Goal: Task Accomplishment & Management: Manage account settings

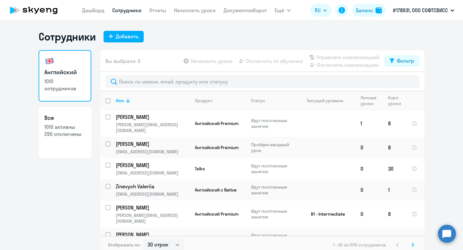
select select "30"
type input "Tsukanau"
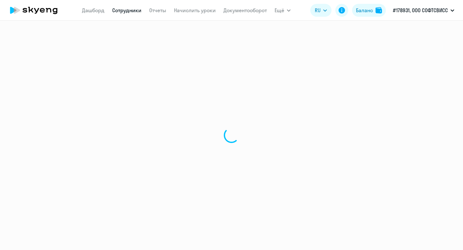
select select "30"
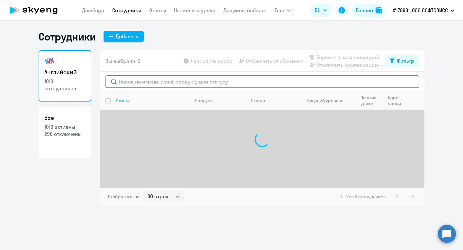
click at [143, 83] on input "text" at bounding box center [262, 81] width 314 height 13
type input "tsukana"
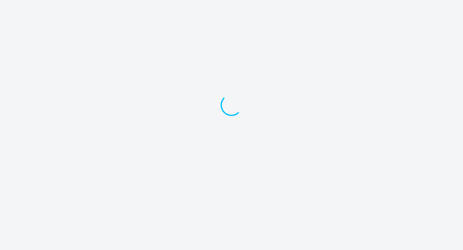
select select "30"
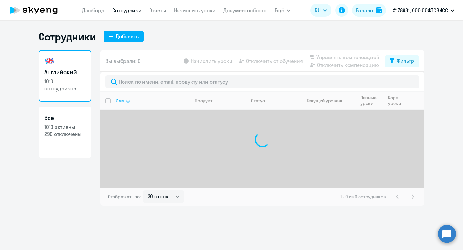
click at [71, 77] on link "Английский 1010 сотрудников" at bounding box center [65, 75] width 53 height 51
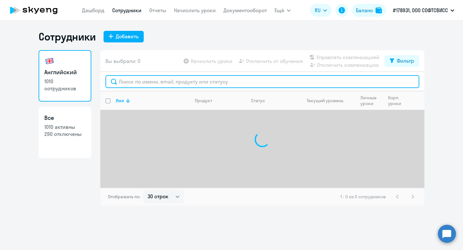
click at [153, 84] on input "text" at bounding box center [262, 81] width 314 height 13
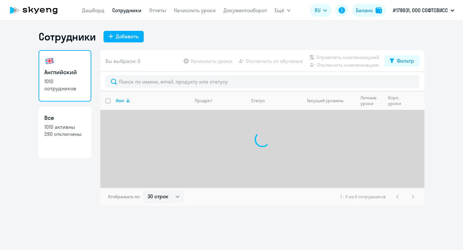
select select "30"
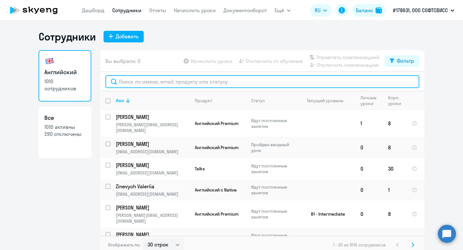
click at [189, 78] on input "text" at bounding box center [262, 81] width 314 height 13
paste input "Tsukanau"
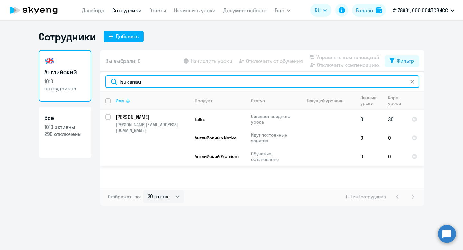
type input "Tsukanau"
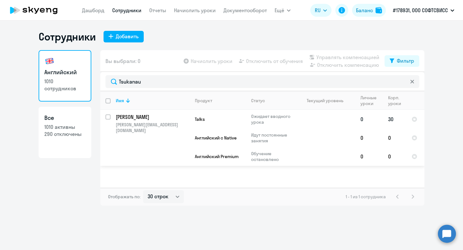
click at [138, 119] on p "Tsukanau Andrei" at bounding box center [152, 116] width 73 height 7
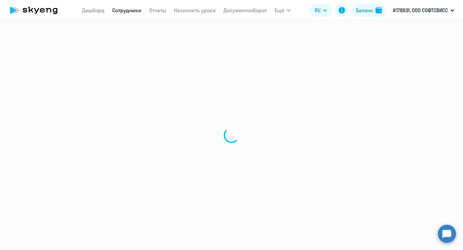
select select "english"
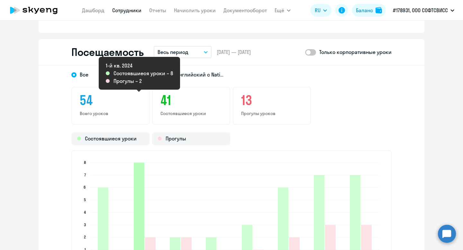
scroll to position [752, 0]
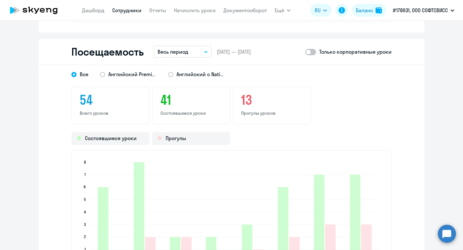
click at [47, 9] on icon at bounding box center [48, 10] width 5 height 4
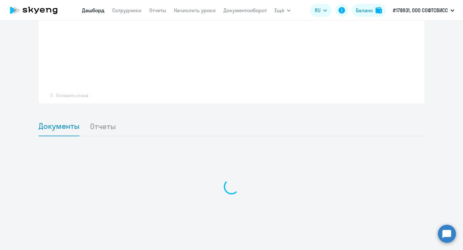
scroll to position [474, 0]
click at [127, 11] on link "Сотрудники" at bounding box center [126, 10] width 29 height 6
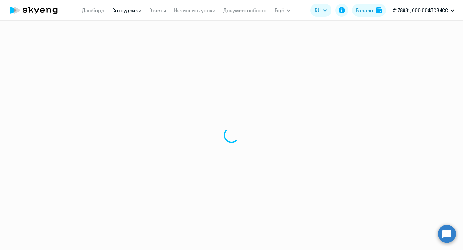
select select "30"
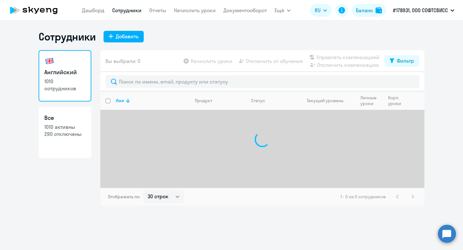
click at [56, 143] on link "Все 1010 активны 290 отключены" at bounding box center [65, 132] width 53 height 51
select select "30"
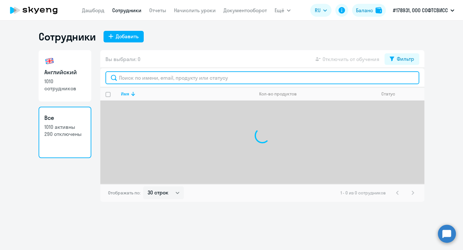
click at [145, 81] on input "text" at bounding box center [262, 77] width 314 height 13
paste input "Melnikova"
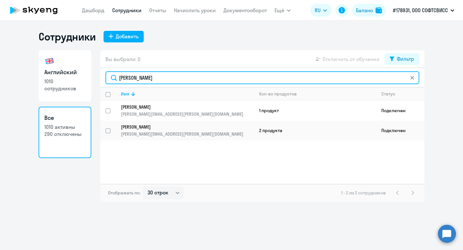
type input "Melnikova"
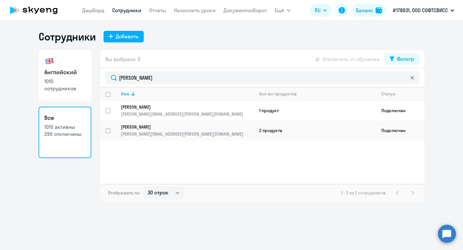
click at [89, 71] on link "Английский 1010 сотрудников" at bounding box center [65, 75] width 53 height 51
select select "30"
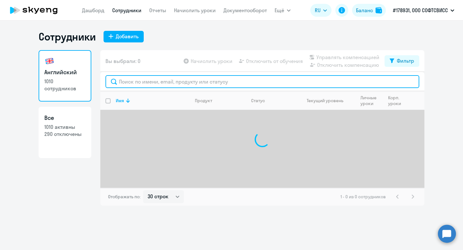
click at [154, 80] on input "text" at bounding box center [262, 81] width 314 height 13
paste input "Melnikova"
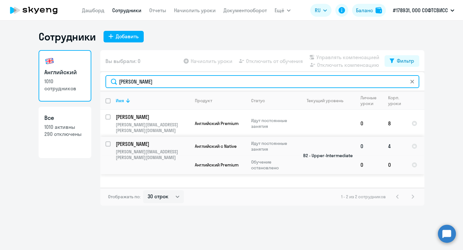
type input "Melnikova"
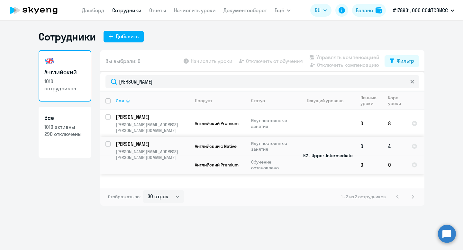
click at [135, 140] on p "[PERSON_NAME]" at bounding box center [152, 143] width 73 height 7
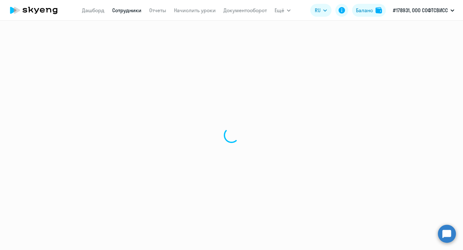
select select "english"
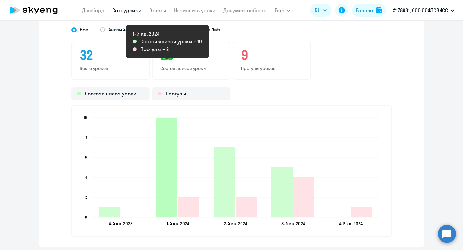
scroll to position [832, 0]
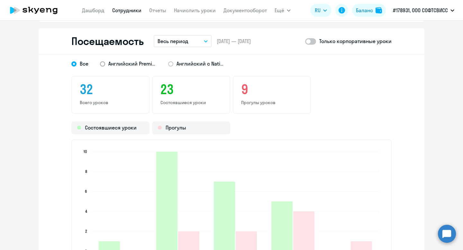
click at [119, 66] on span "Английский Premium" at bounding box center [132, 63] width 48 height 7
click at [0, 0] on input "Английский Premium" at bounding box center [0, 0] width 0 height 0
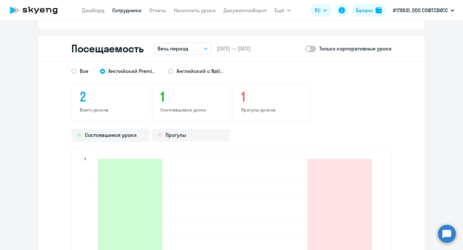
scroll to position [821, 0]
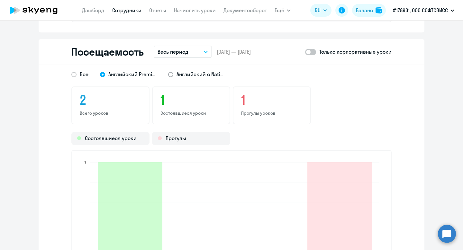
click at [196, 70] on label "Английский с Native" at bounding box center [196, 74] width 57 height 8
click at [0, 0] on input "Английский с Native" at bounding box center [0, 0] width 0 height 0
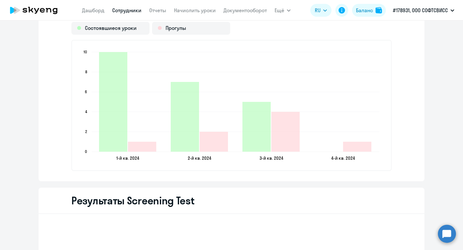
scroll to position [268, 0]
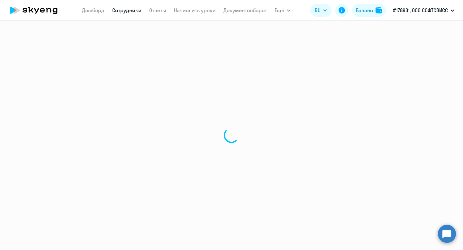
select select "30"
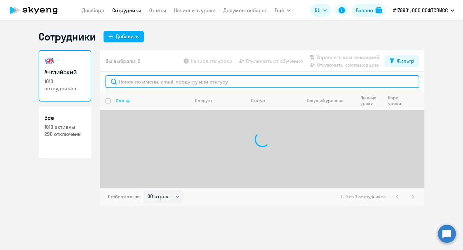
click at [155, 86] on input "text" at bounding box center [262, 81] width 314 height 13
paste input "Dziom"
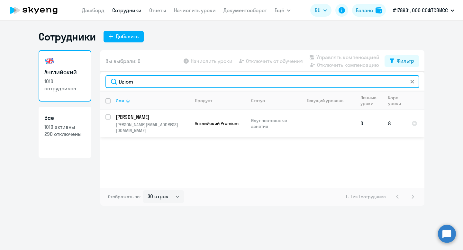
type input "Dziom"
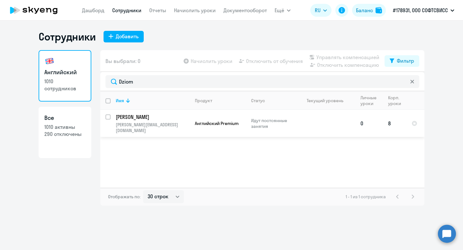
click at [137, 117] on p "Dziom Valeryia" at bounding box center [152, 116] width 73 height 7
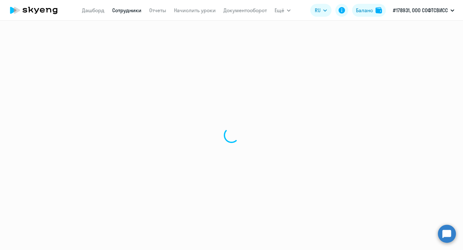
select select "english"
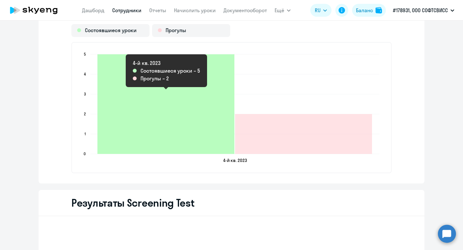
scroll to position [744, 0]
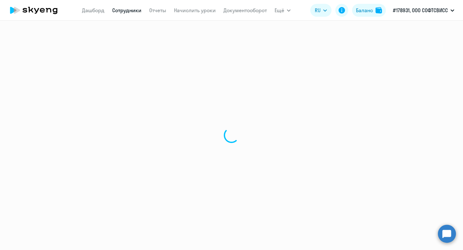
select select "30"
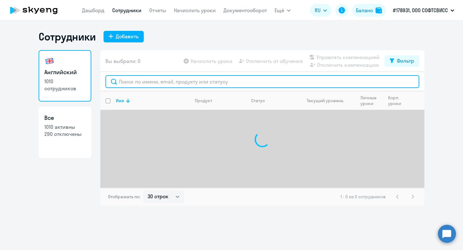
click at [157, 80] on input "text" at bounding box center [262, 81] width 314 height 13
paste input "Timeraliev"
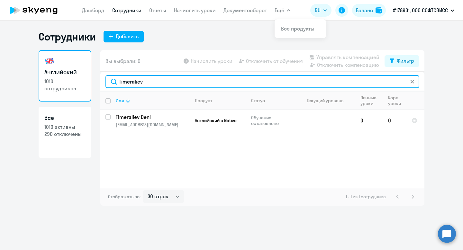
click at [127, 79] on input "Timeraliev" at bounding box center [262, 81] width 314 height 13
paste input "Bondarovets"
type input "Bondarovets"
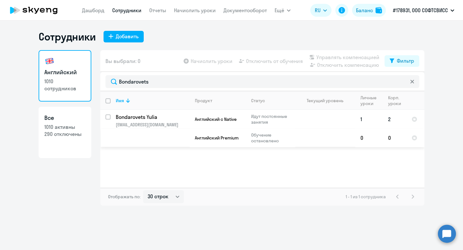
click at [121, 119] on p "Bondarovets Yulia" at bounding box center [152, 116] width 73 height 7
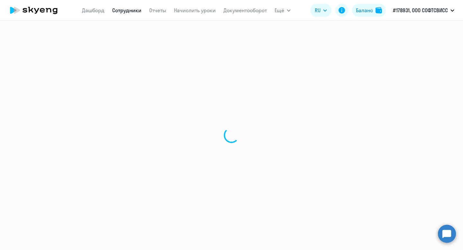
select select "english"
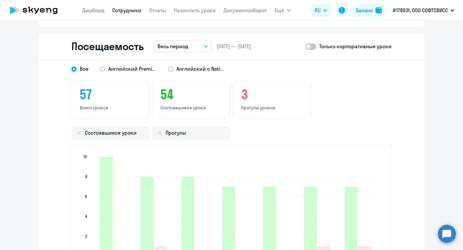
scroll to position [750, 0]
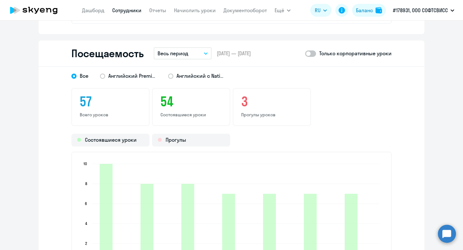
click at [195, 46] on div "Посещаемость Весь период – 15.12.2023 — 29.09.2025 Только корпоративные уроки" at bounding box center [232, 53] width 386 height 26
click at [195, 53] on button "Весь период" at bounding box center [183, 53] width 58 height 12
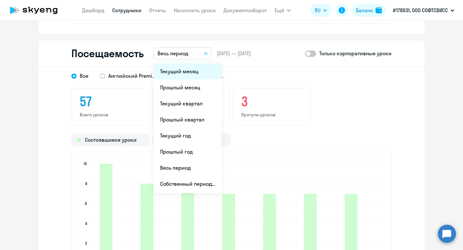
click at [195, 66] on li "Текущий месяц" at bounding box center [188, 71] width 68 height 16
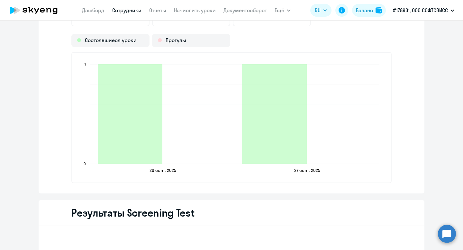
scroll to position [849, 0]
click at [98, 11] on link "Дашборд" at bounding box center [93, 10] width 22 height 6
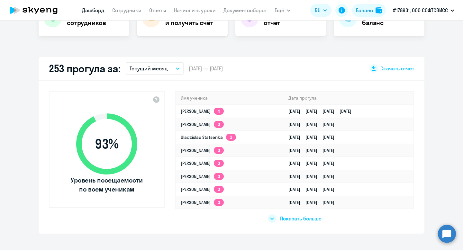
scroll to position [184, 0]
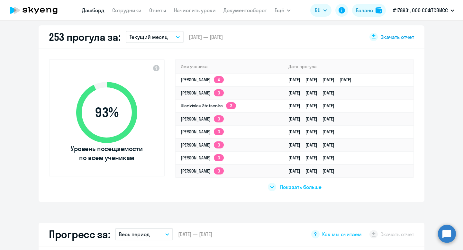
click at [375, 35] on icon at bounding box center [373, 36] width 5 height 5
click at [123, 9] on link "Сотрудники" at bounding box center [126, 10] width 29 height 6
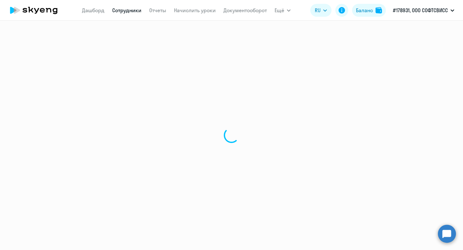
select select "30"
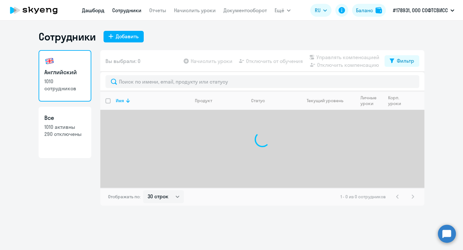
click at [94, 11] on link "Дашборд" at bounding box center [93, 10] width 22 height 6
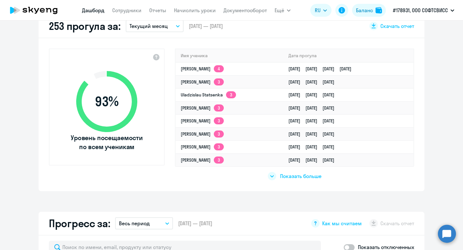
scroll to position [196, 0]
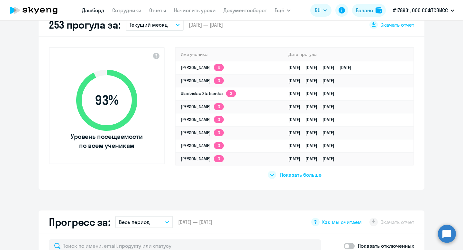
click at [268, 174] on div at bounding box center [272, 175] width 8 height 8
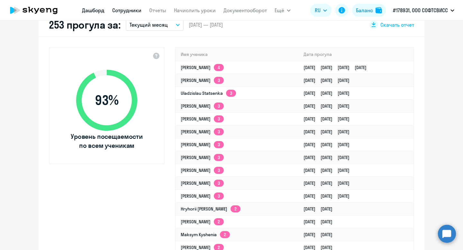
click at [121, 9] on link "Сотрудники" at bounding box center [126, 10] width 29 height 6
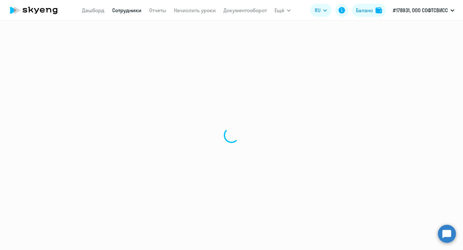
select select "30"
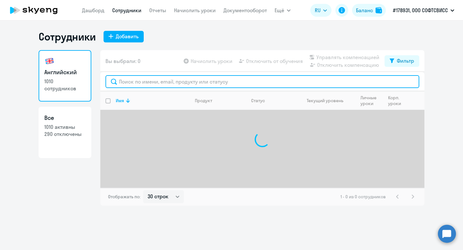
click at [168, 85] on input "text" at bounding box center [262, 81] width 314 height 13
paste input "Stelmakh"
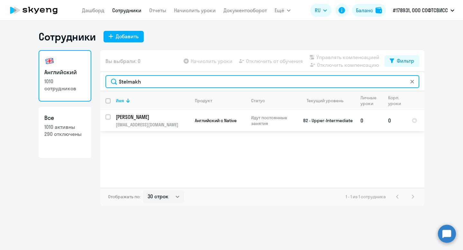
type input "Stelmakh"
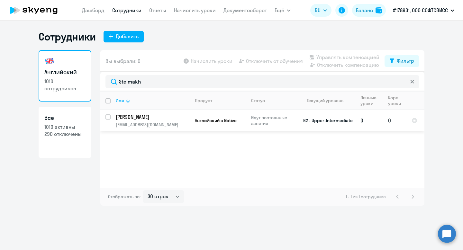
click at [108, 119] on input "select row 11534722" at bounding box center [111, 120] width 13 height 13
checkbox input "true"
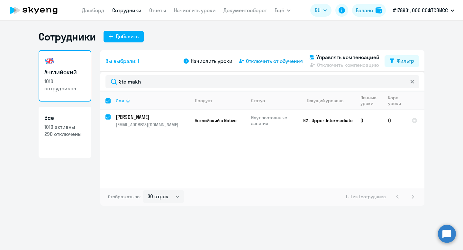
click at [284, 62] on span "Отключить от обучения" at bounding box center [274, 61] width 57 height 8
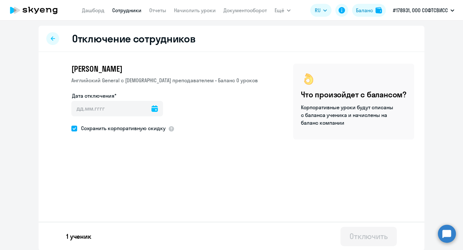
click at [151, 106] on icon at bounding box center [154, 108] width 6 height 6
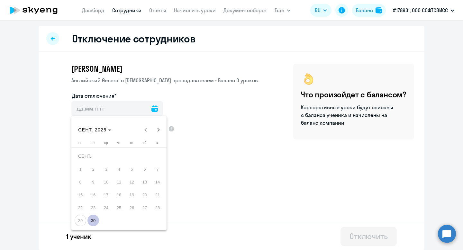
click at [92, 221] on span "30" at bounding box center [93, 221] width 12 height 12
type input "[DATE]"
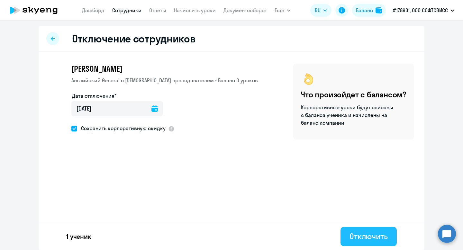
click at [375, 239] on div "Отключить" at bounding box center [368, 236] width 38 height 10
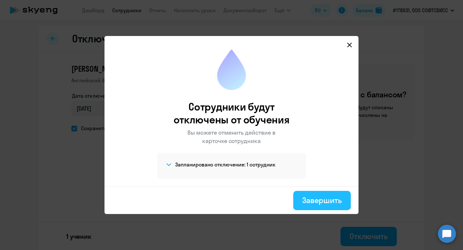
click at [326, 202] on div "Завершить" at bounding box center [322, 200] width 40 height 10
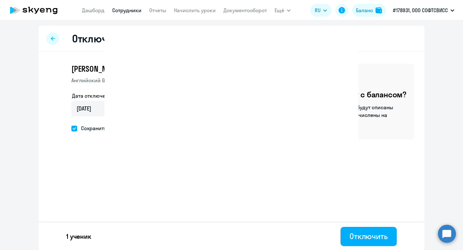
select select "30"
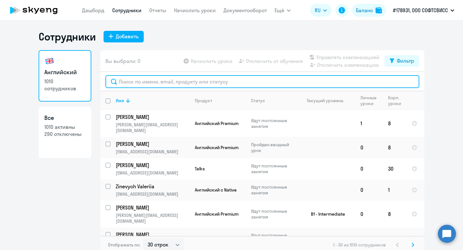
click at [149, 75] on input "text" at bounding box center [262, 81] width 314 height 13
paste input "Khatenka"
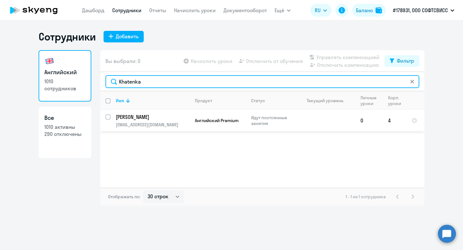
type input "Khatenka"
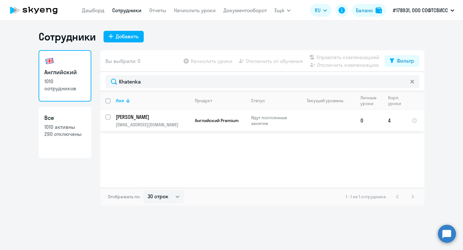
click at [107, 117] on input "select row 41382948" at bounding box center [111, 120] width 13 height 13
checkbox input "true"
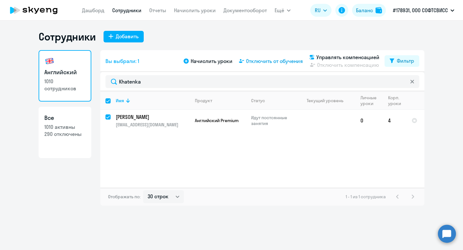
click at [267, 61] on span "Отключить от обучения" at bounding box center [274, 61] width 57 height 8
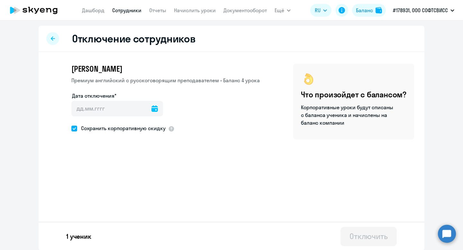
scroll to position [1, 0]
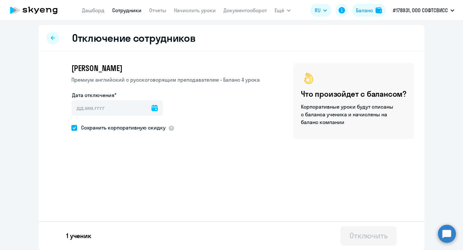
click at [151, 108] on icon at bounding box center [154, 108] width 6 height 6
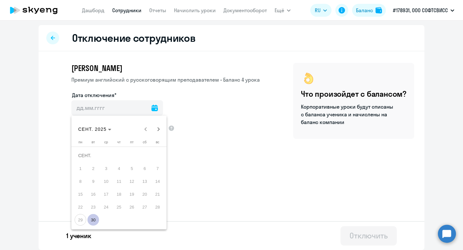
click at [91, 229] on div "понедельник пн вторник вт среда ср четверг чт пятница пт суббота сб воскресенье…" at bounding box center [118, 184] width 95 height 89
click at [92, 222] on span "30" at bounding box center [93, 220] width 12 height 12
type input "[DATE]"
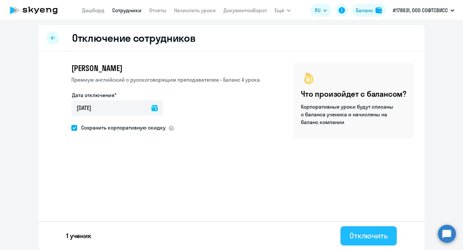
click at [357, 233] on div "Отключить" at bounding box center [368, 235] width 38 height 10
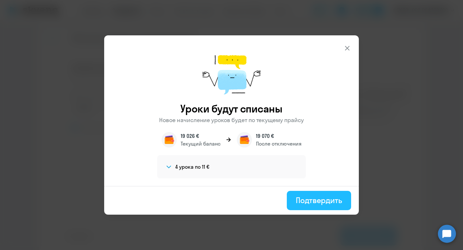
click at [308, 198] on div "Подтвердить" at bounding box center [319, 200] width 46 height 10
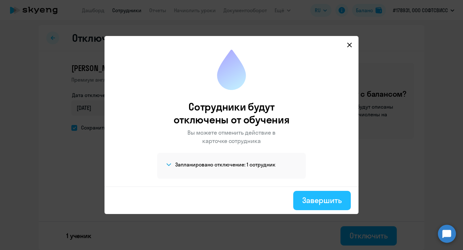
click at [311, 200] on div "Завершить" at bounding box center [322, 200] width 40 height 10
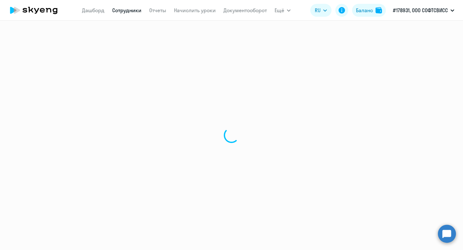
select select "30"
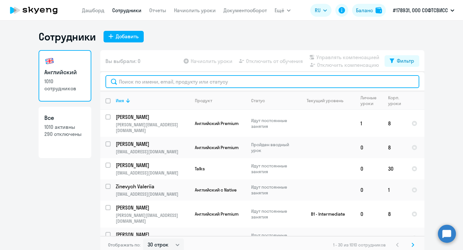
click at [146, 82] on input "text" at bounding box center [262, 81] width 314 height 13
paste input "Burankulov"
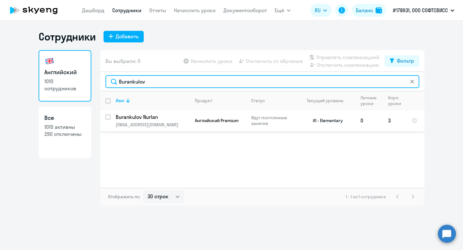
type input "Burankulov"
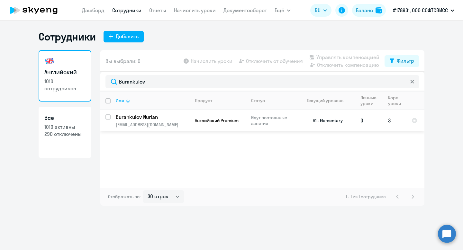
click at [107, 119] on input "select row 39547374" at bounding box center [111, 120] width 13 height 13
checkbox input "true"
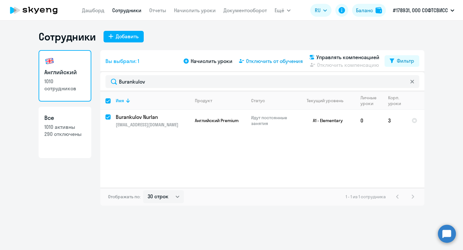
click at [256, 63] on span "Отключить от обучения" at bounding box center [274, 61] width 57 height 8
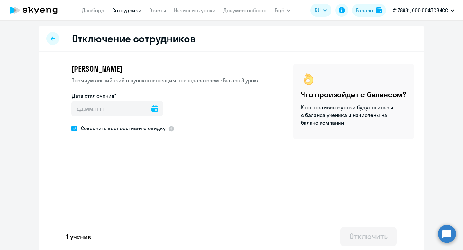
click at [151, 110] on icon at bounding box center [154, 108] width 6 height 6
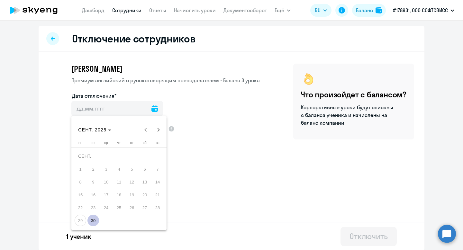
click at [96, 218] on span "30" at bounding box center [93, 221] width 12 height 12
type input "[DATE]"
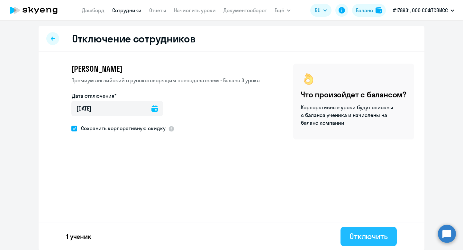
click at [376, 237] on div "Отключить" at bounding box center [368, 236] width 38 height 10
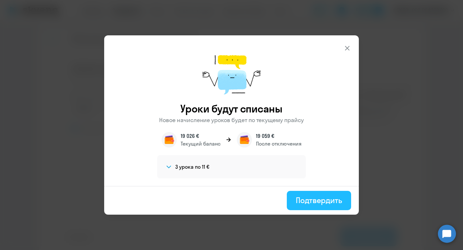
click at [312, 204] on div "Подтвердить" at bounding box center [319, 200] width 46 height 10
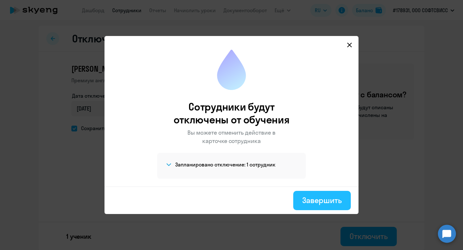
click at [315, 209] on button "Завершить" at bounding box center [322, 200] width 58 height 19
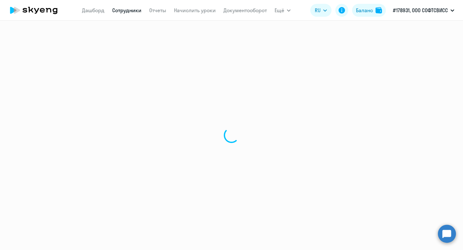
select select "30"
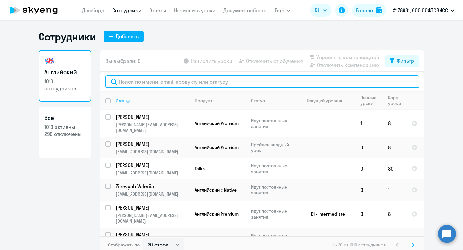
click at [159, 80] on input "text" at bounding box center [262, 81] width 314 height 13
paste input "Vinahradau"
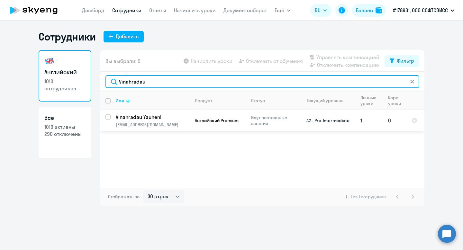
type input "Vinahradau"
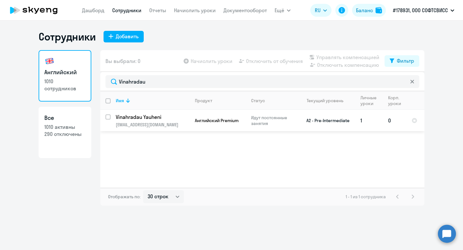
click at [109, 116] on input "select row 23775957" at bounding box center [111, 120] width 13 height 13
checkbox input "true"
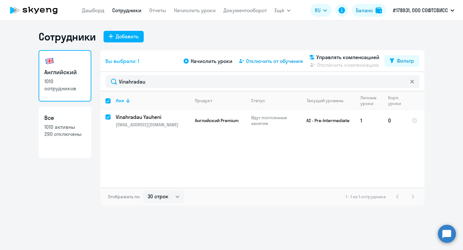
click at [268, 61] on span "Отключить от обучения" at bounding box center [274, 61] width 57 height 8
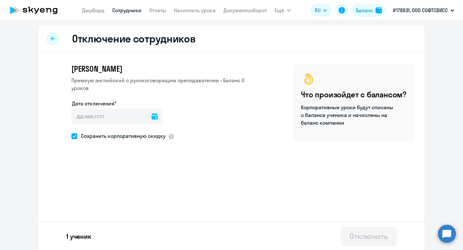
click at [151, 115] on icon at bounding box center [154, 116] width 6 height 6
click at [91, 232] on span "30" at bounding box center [93, 228] width 12 height 12
type input "[DATE]"
click at [365, 229] on button "Отключить" at bounding box center [368, 236] width 56 height 19
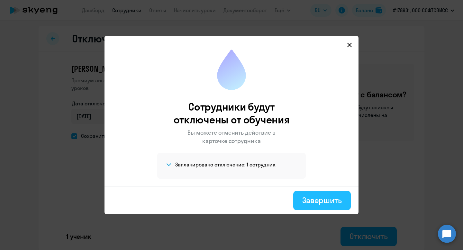
click at [323, 201] on div "Завершить" at bounding box center [322, 200] width 40 height 10
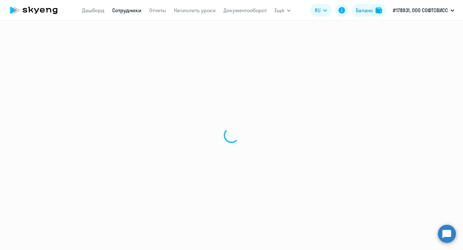
select select "30"
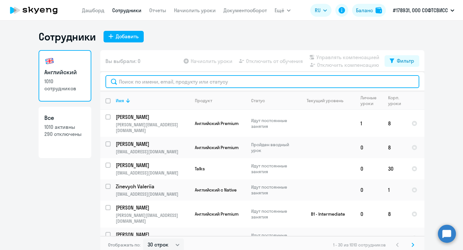
click at [172, 82] on input "text" at bounding box center [262, 81] width 314 height 13
paste input "Khrytanenka"
type input "Khrytanenka"
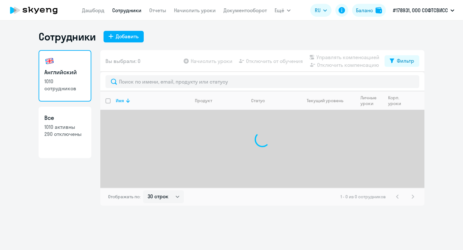
select select "30"
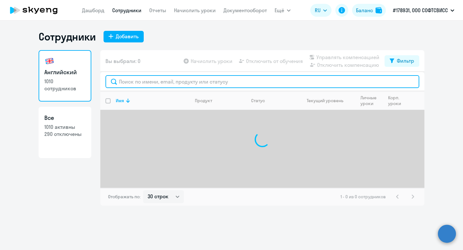
click at [159, 80] on input "text" at bounding box center [262, 81] width 314 height 13
paste input "[PERSON_NAME]"
click at [157, 81] on input "Khrytanenka" at bounding box center [262, 81] width 314 height 13
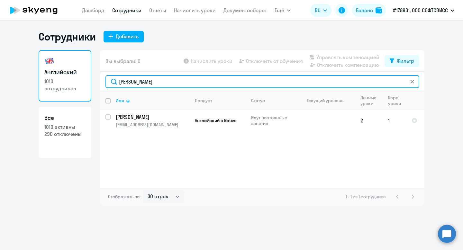
type input "Khrytanenka"
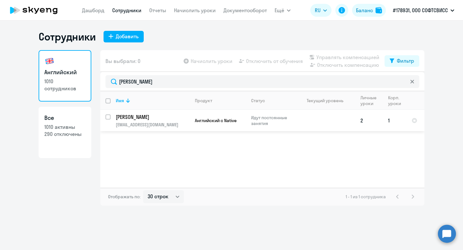
click at [109, 119] on input "select row 40925296" at bounding box center [111, 120] width 13 height 13
checkbox input "true"
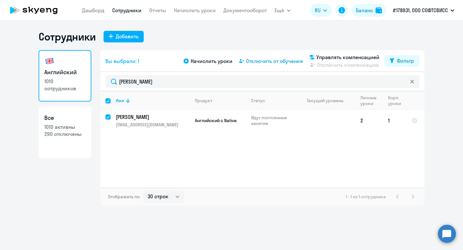
click at [264, 62] on span "Отключить от обучения" at bounding box center [274, 61] width 57 height 8
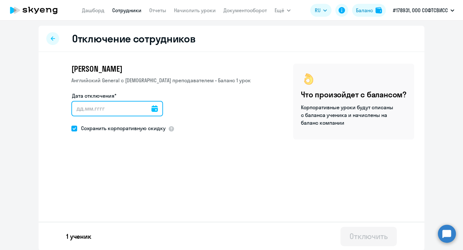
click at [152, 108] on input "Дата отключения*" at bounding box center [117, 108] width 92 height 15
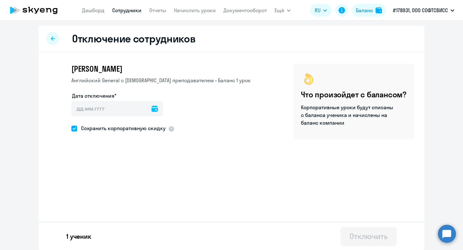
click at [151, 111] on icon at bounding box center [154, 108] width 6 height 6
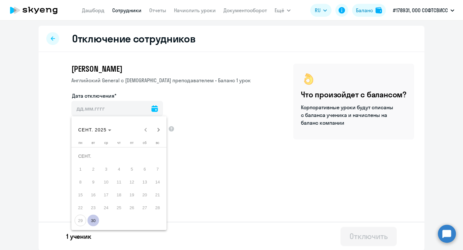
click at [93, 220] on span "30" at bounding box center [93, 221] width 12 height 12
type input "30.09.2025"
type input "30.9.2025"
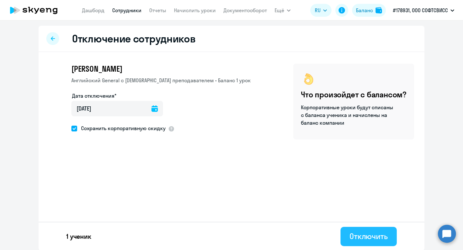
click at [363, 244] on button "Отключить" at bounding box center [368, 236] width 56 height 19
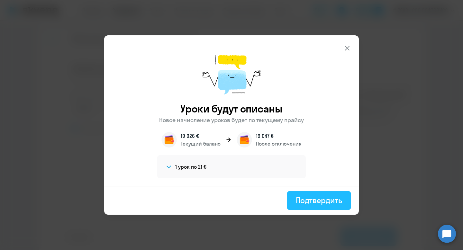
click at [327, 202] on div "Подтвердить" at bounding box center [319, 200] width 46 height 10
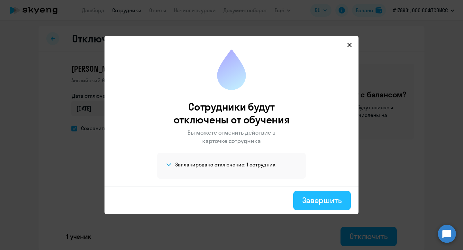
click at [305, 205] on button "Завершить" at bounding box center [322, 200] width 58 height 19
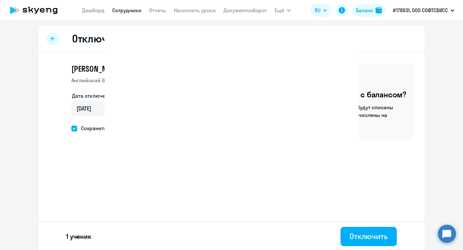
select select "30"
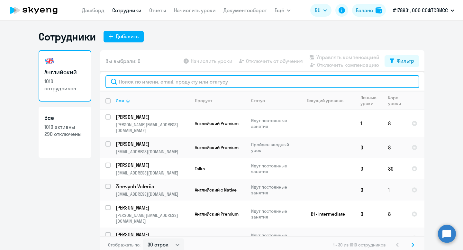
click at [138, 82] on input "text" at bounding box center [262, 81] width 314 height 13
paste input "Durnova"
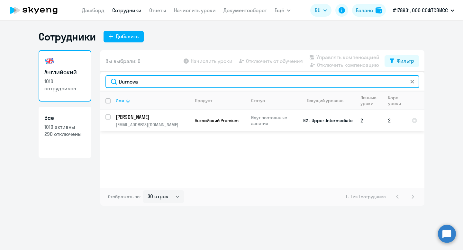
type input "Durnova"
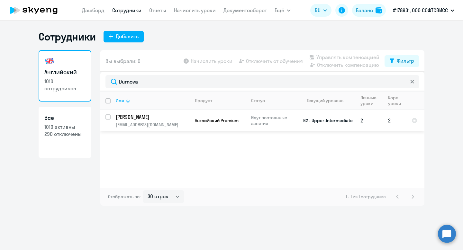
click at [112, 116] on td "Durnova Alena alena.durnova@softswiss.com" at bounding box center [150, 120] width 79 height 21
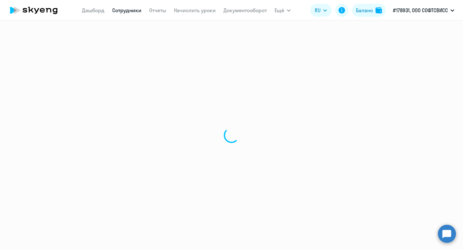
select select "english"
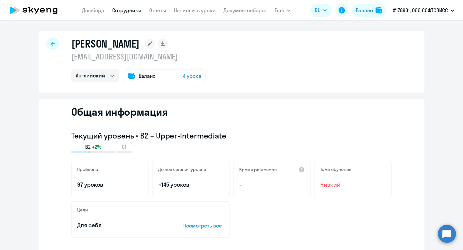
click at [50, 47] on div at bounding box center [52, 43] width 13 height 13
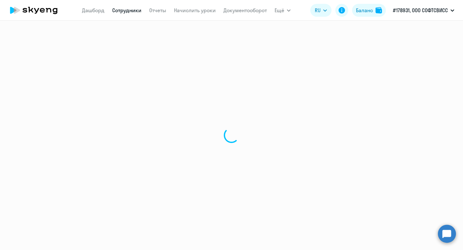
select select "30"
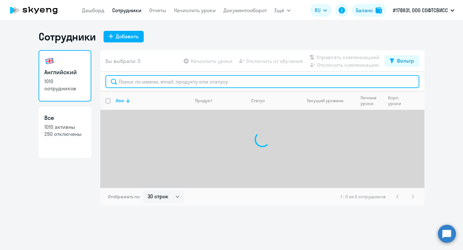
click at [160, 85] on input "text" at bounding box center [262, 81] width 314 height 13
paste input "Durnova"
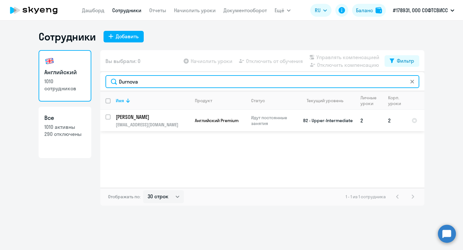
type input "Durnova"
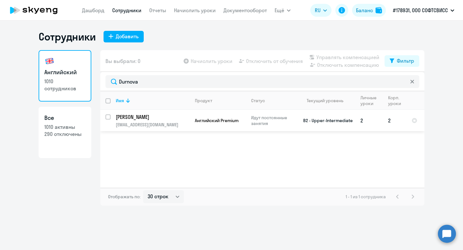
click at [107, 117] on input "select row 37049201" at bounding box center [111, 120] width 13 height 13
checkbox input "true"
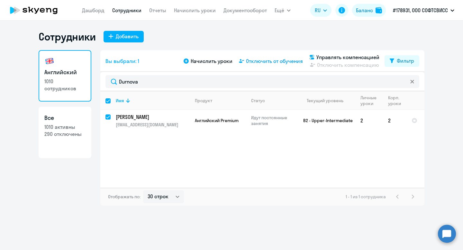
click at [277, 62] on span "Отключить от обучения" at bounding box center [274, 61] width 57 height 8
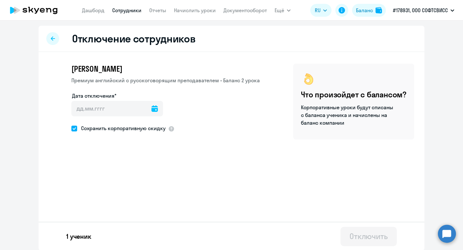
click at [151, 109] on icon at bounding box center [154, 108] width 6 height 6
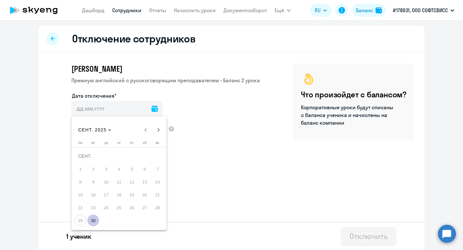
click at [93, 217] on span "30" at bounding box center [93, 221] width 12 height 12
type input "30.09.2025"
type input "30.9.2025"
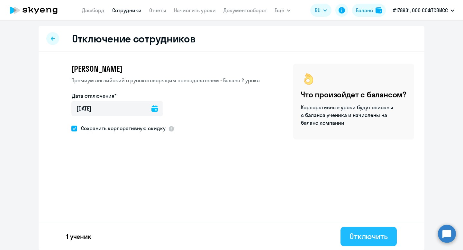
click at [359, 233] on div "Отключить" at bounding box center [368, 236] width 38 height 10
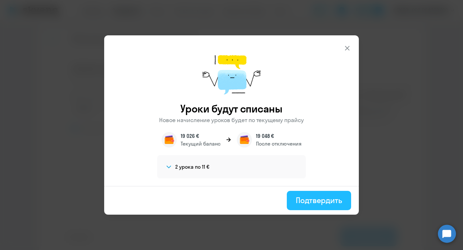
click at [300, 199] on div "Подтвердить" at bounding box center [319, 200] width 46 height 10
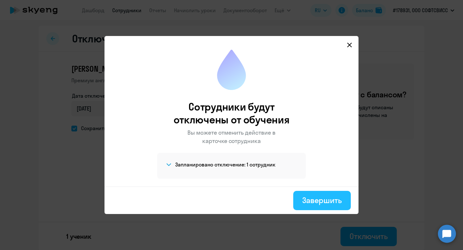
click at [322, 201] on div "Завершить" at bounding box center [322, 200] width 40 height 10
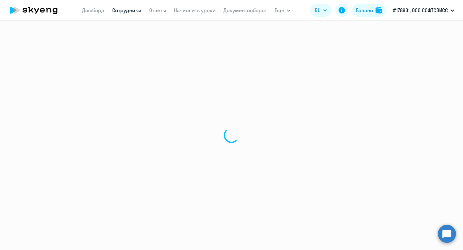
select select "30"
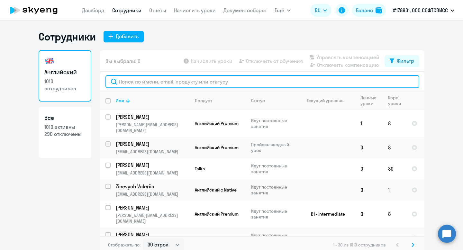
click at [170, 86] on input "text" at bounding box center [262, 81] width 314 height 13
paste input "Statsenka"
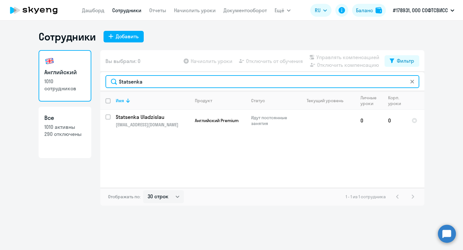
type input "Statsenka"
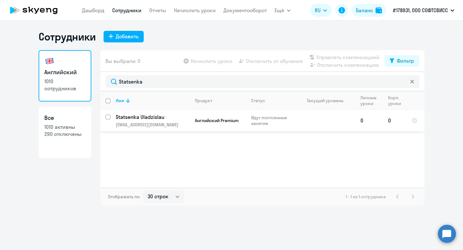
click at [107, 117] on input "select row 30826178" at bounding box center [111, 120] width 13 height 13
checkbox input "true"
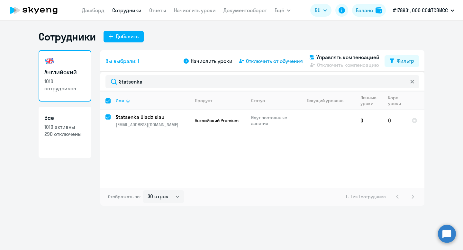
click at [273, 63] on span "Отключить от обучения" at bounding box center [274, 61] width 57 height 8
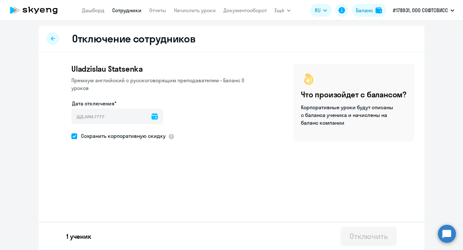
click at [151, 116] on icon at bounding box center [154, 116] width 6 height 6
click at [93, 230] on span "30" at bounding box center [93, 228] width 12 height 12
type input "30.09.2025"
type input "30.9.2025"
click at [368, 236] on div "Отключить" at bounding box center [368, 236] width 38 height 10
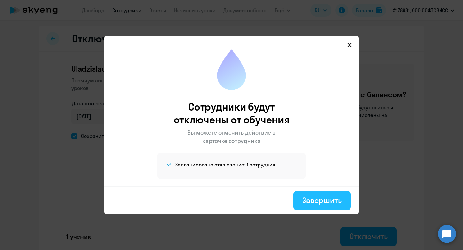
click at [341, 204] on div "Завершить" at bounding box center [322, 200] width 40 height 10
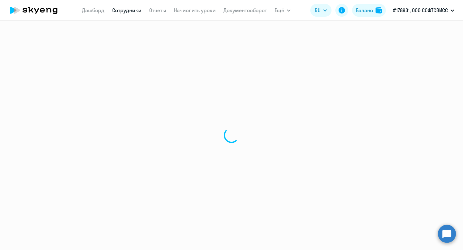
select select "30"
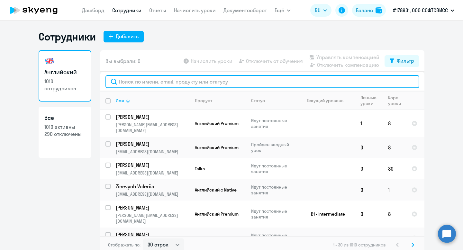
click at [145, 83] on input "text" at bounding box center [262, 81] width 314 height 13
paste input "Hantarenka"
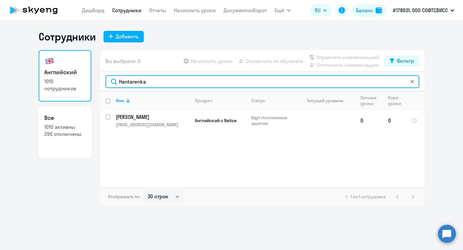
type input "Hantarenka"
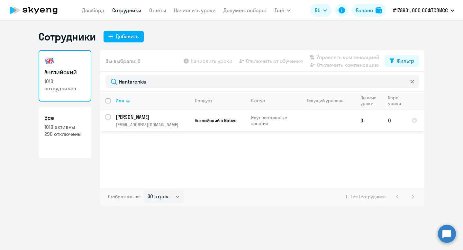
click at [110, 117] on input "select row 39547400" at bounding box center [111, 120] width 13 height 13
checkbox input "true"
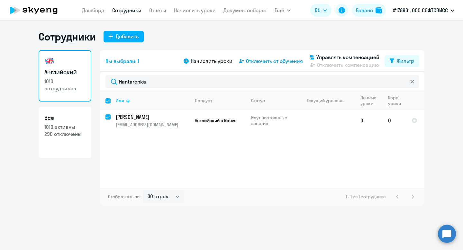
click at [286, 60] on span "Отключить от обучения" at bounding box center [274, 61] width 57 height 8
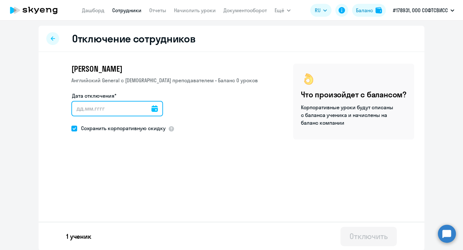
click at [154, 112] on input "Дата отключения*" at bounding box center [117, 108] width 92 height 15
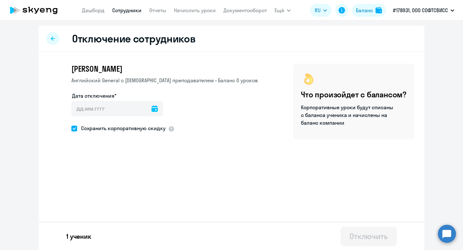
click at [151, 110] on icon at bounding box center [154, 108] width 6 height 6
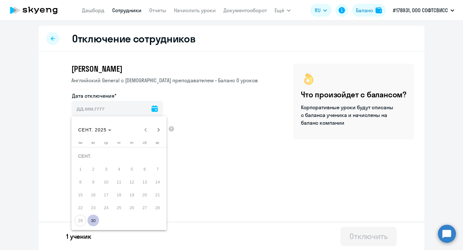
click at [96, 221] on span "30" at bounding box center [93, 221] width 12 height 12
type input "30.09.2025"
type input "30.9.2025"
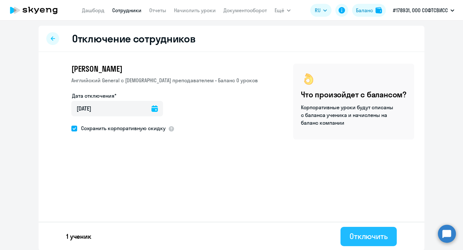
click at [365, 238] on div "Отключить" at bounding box center [368, 236] width 38 height 10
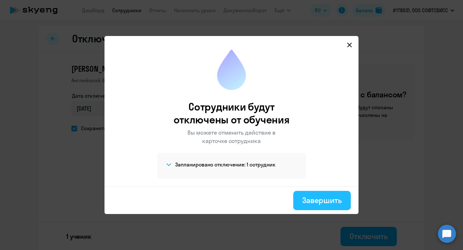
click at [328, 202] on div "Завершить" at bounding box center [322, 200] width 40 height 10
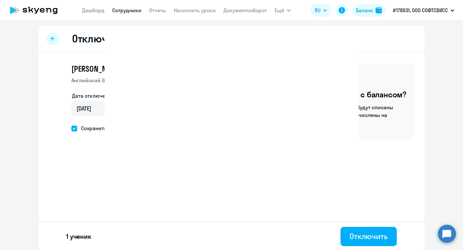
select select "30"
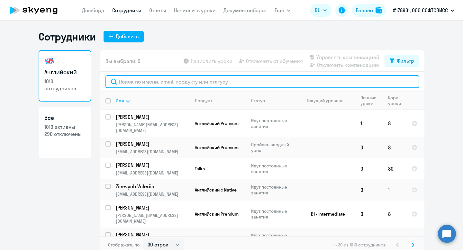
click at [163, 78] on input "text" at bounding box center [262, 81] width 314 height 13
paste input "Parkhomenko"
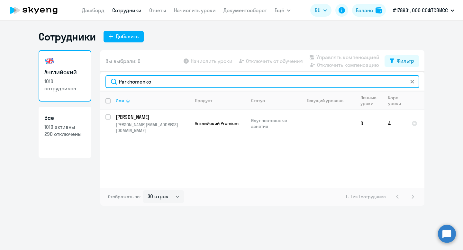
type input "Parkhomenko"
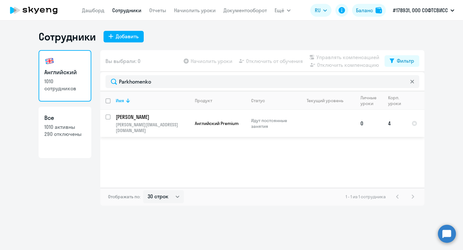
click at [110, 121] on input "select row 42210386" at bounding box center [111, 120] width 13 height 13
checkbox input "true"
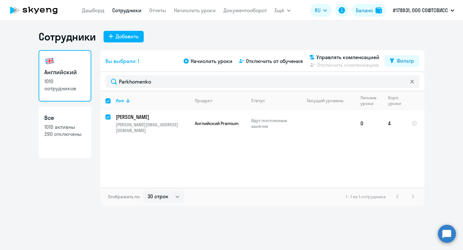
click at [283, 66] on div "Начислить уроки Отключить от обучения Управлять компенсацией Отключить компенса…" at bounding box center [283, 60] width 202 height 15
click at [276, 61] on span "Отключить от обучения" at bounding box center [274, 61] width 57 height 8
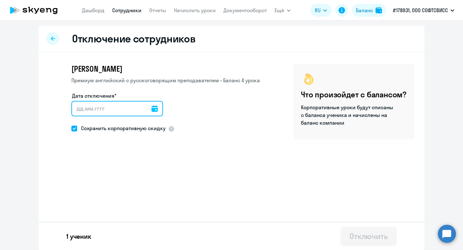
click at [153, 108] on input "Дата отключения*" at bounding box center [117, 108] width 92 height 15
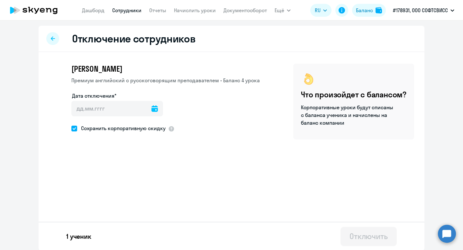
click at [151, 108] on icon at bounding box center [154, 108] width 6 height 6
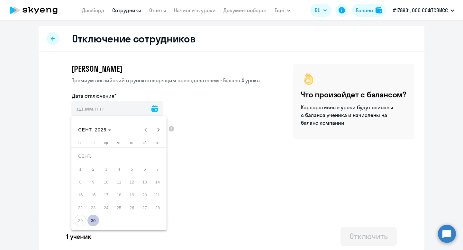
click at [96, 221] on span "30" at bounding box center [93, 221] width 12 height 12
type input "30.09.2025"
type input "30.9.2025"
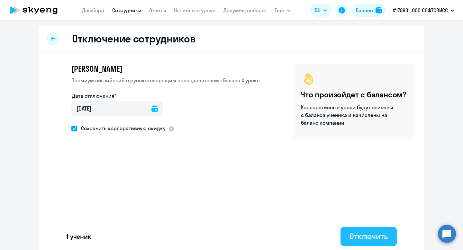
click at [348, 235] on button "Отключить" at bounding box center [368, 236] width 56 height 19
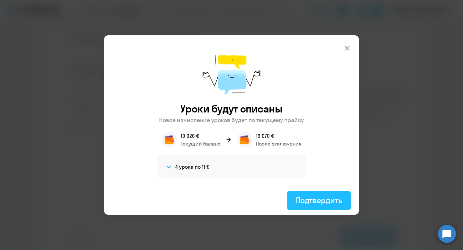
click at [331, 195] on div "Подтвердить" at bounding box center [319, 200] width 46 height 10
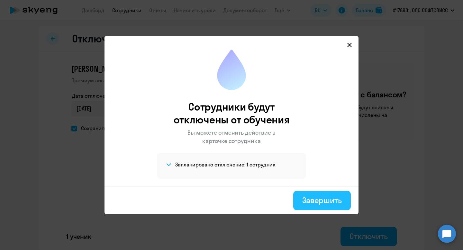
click at [315, 202] on div "Завершить" at bounding box center [322, 200] width 40 height 10
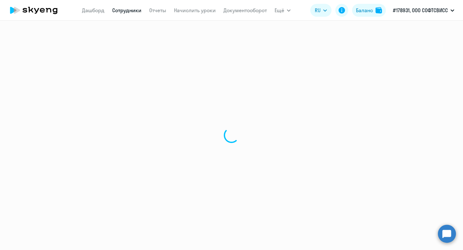
select select "30"
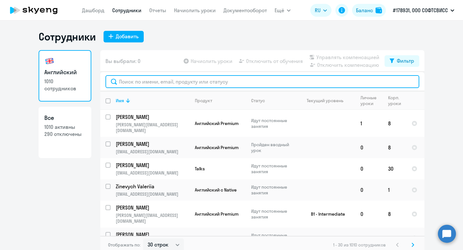
click at [168, 77] on input "text" at bounding box center [262, 81] width 314 height 13
paste input "Kavaliou"
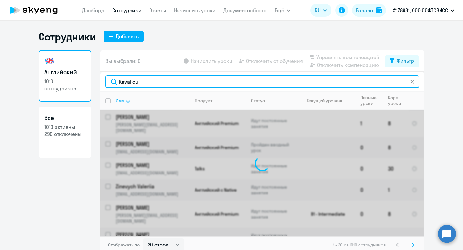
type input "Kavaliou"
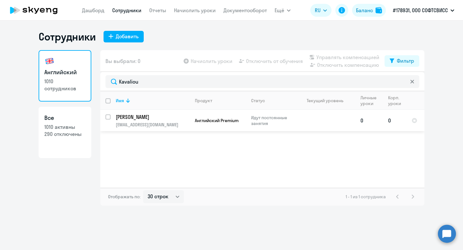
click at [106, 116] on input "select row 42040318" at bounding box center [111, 120] width 13 height 13
checkbox input "true"
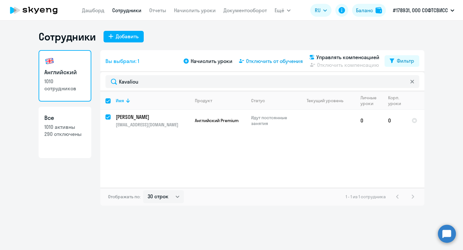
click at [274, 61] on span "Отключить от обучения" at bounding box center [274, 61] width 57 height 8
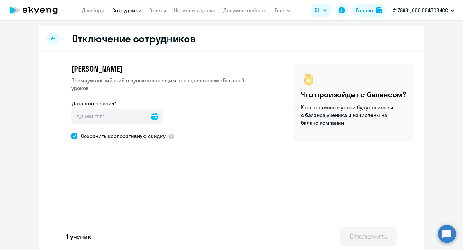
click at [151, 116] on icon at bounding box center [154, 116] width 6 height 6
click at [96, 228] on span "30" at bounding box center [93, 228] width 12 height 12
type input "30.09.2025"
type input "30.9.2025"
click at [365, 243] on button "Отключить" at bounding box center [368, 236] width 56 height 19
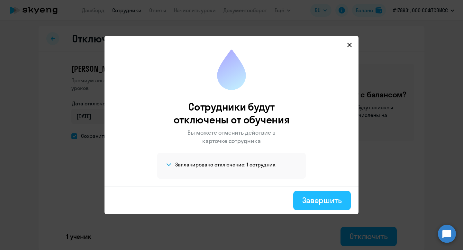
click at [316, 192] on button "Завершить" at bounding box center [322, 200] width 58 height 19
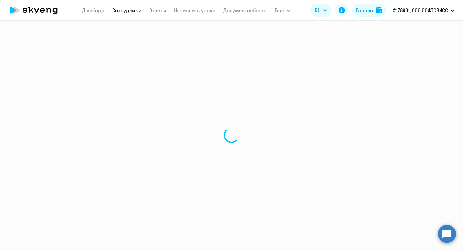
select select "30"
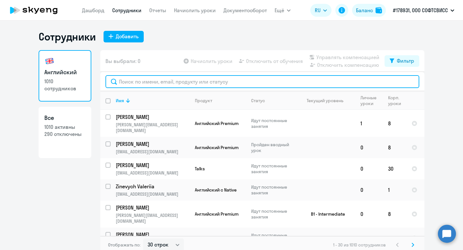
click at [164, 85] on input "text" at bounding box center [262, 81] width 314 height 13
paste input "Pluzhnikov"
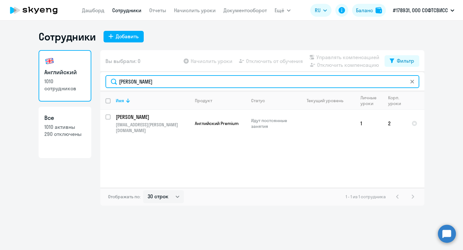
type input "Pluzhnikov"
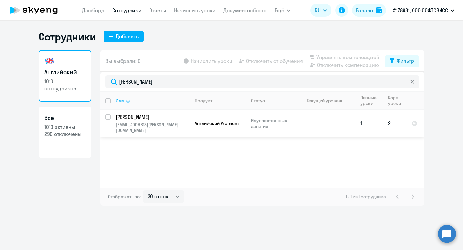
click at [108, 115] on input "select row 42300947" at bounding box center [111, 120] width 13 height 13
checkbox input "true"
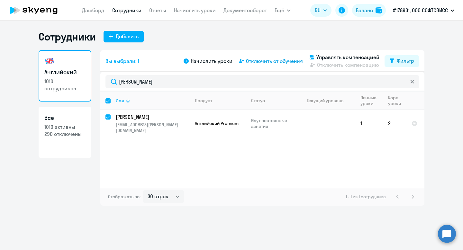
click at [279, 63] on span "Отключить от обучения" at bounding box center [274, 61] width 57 height 8
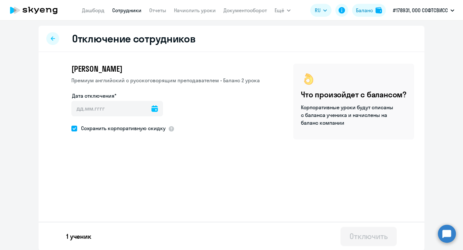
click at [151, 106] on icon at bounding box center [154, 108] width 6 height 6
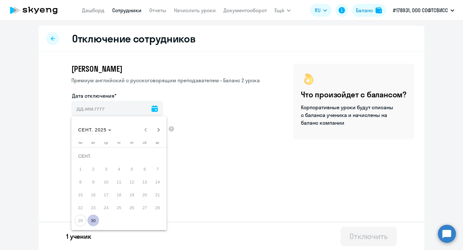
click at [94, 217] on span "30" at bounding box center [93, 221] width 12 height 12
type input "[DATE]"
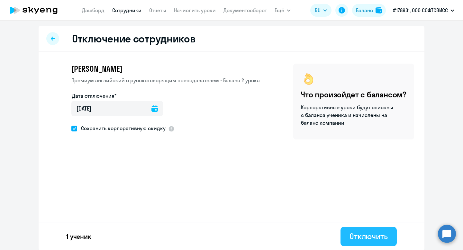
click at [375, 241] on button "Отключить" at bounding box center [368, 236] width 56 height 19
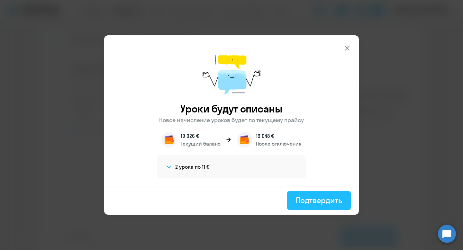
click at [323, 201] on div "Подтвердить" at bounding box center [319, 200] width 46 height 10
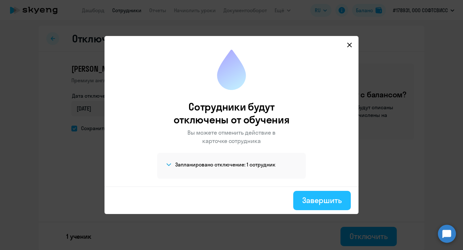
click at [320, 201] on div "Завершить" at bounding box center [322, 200] width 40 height 10
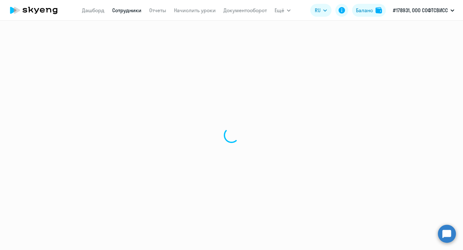
select select "30"
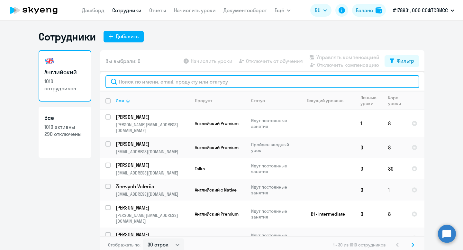
click at [153, 80] on input "text" at bounding box center [262, 81] width 314 height 13
paste input "Bondarovets"
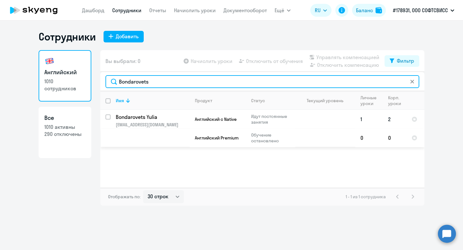
type input "Bondarovets"
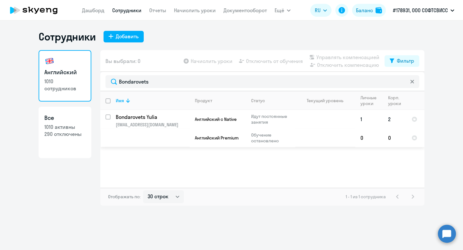
click at [132, 117] on p "Bondarovets Yulia" at bounding box center [152, 116] width 73 height 7
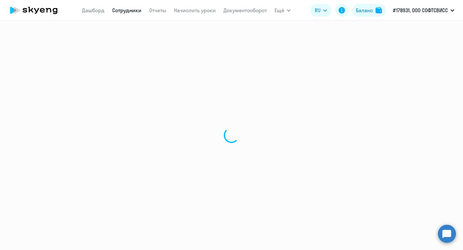
select select "english"
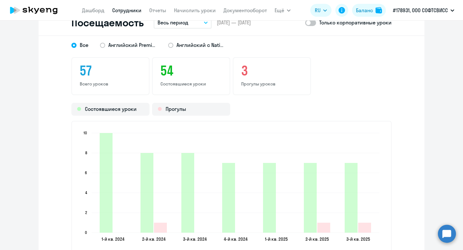
scroll to position [781, 0]
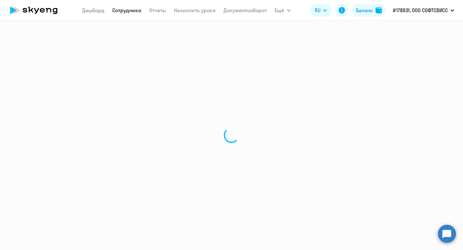
select select "30"
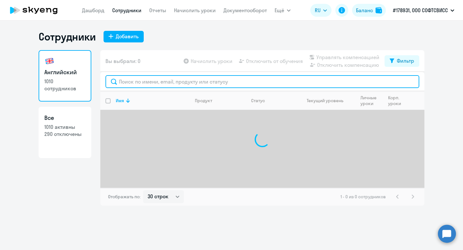
click at [161, 82] on input "text" at bounding box center [262, 81] width 314 height 13
paste input "Martinovich"
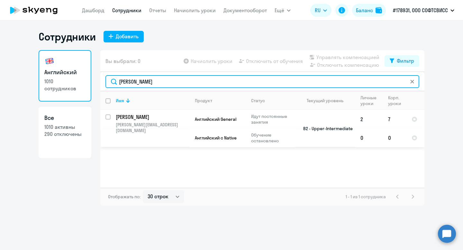
type input "Martinovich"
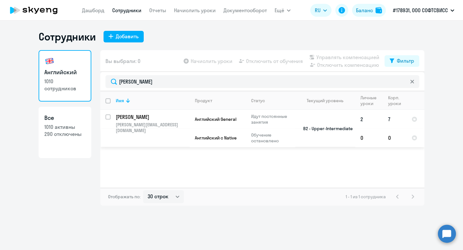
click at [132, 117] on p "Martinovich Ekaterina" at bounding box center [152, 116] width 73 height 7
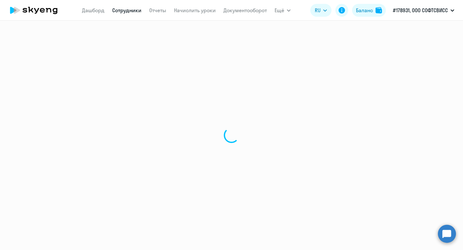
select select "english"
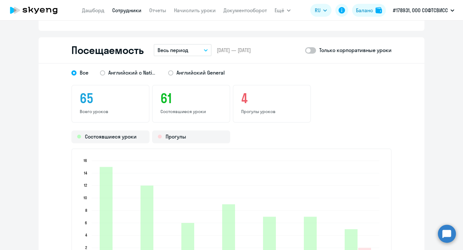
scroll to position [823, 0]
click at [132, 68] on div "Все Английский с Native Английский General" at bounding box center [226, 71] width 332 height 12
click at [142, 70] on span "Английский с Native" at bounding box center [132, 72] width 48 height 7
click at [0, 0] on input "Английский с Native" at bounding box center [0, 0] width 0 height 0
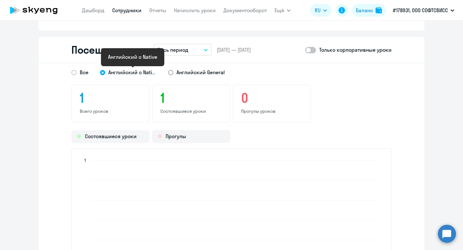
click at [195, 72] on span "Английский General" at bounding box center [200, 72] width 48 height 7
click at [0, 0] on input "Английский General" at bounding box center [0, 0] width 0 height 0
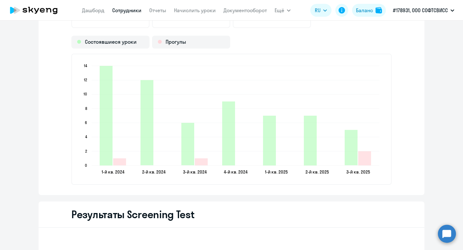
scroll to position [919, 0]
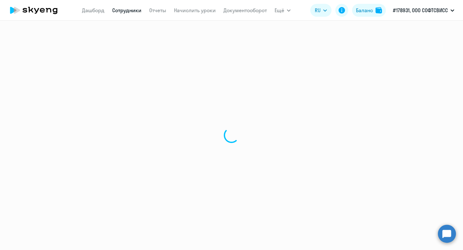
select select "30"
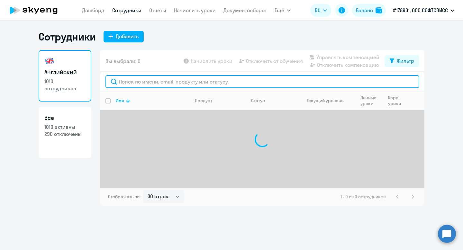
click at [172, 86] on input "text" at bounding box center [262, 81] width 314 height 13
paste input "Kandratovich"
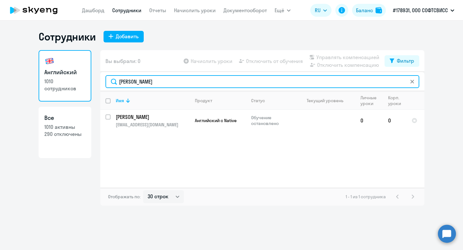
click at [146, 78] on input "Kandratovich" at bounding box center [262, 81] width 314 height 13
paste input "Batmanau"
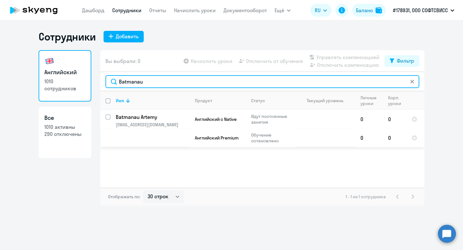
type input "Batmanau"
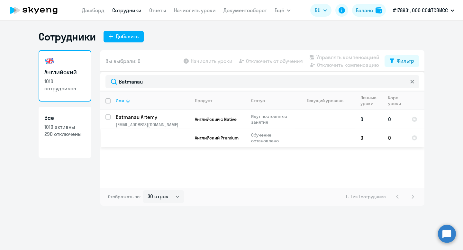
click at [148, 115] on p "Batmanau Artemy" at bounding box center [152, 116] width 73 height 7
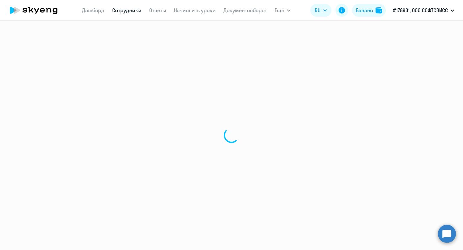
select select "english"
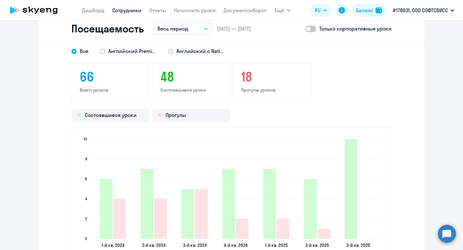
scroll to position [776, 0]
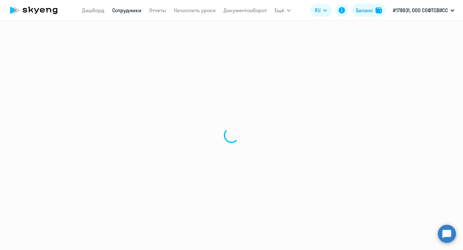
select select "30"
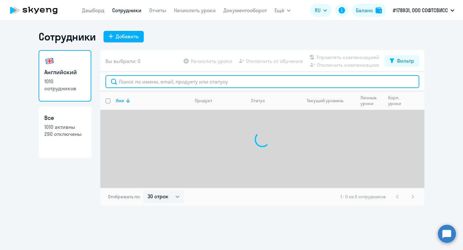
click at [143, 83] on input "text" at bounding box center [262, 81] width 314 height 13
paste input "Efanova"
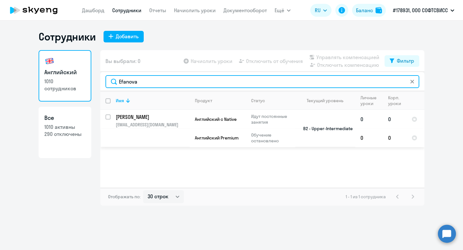
type input "Efanova"
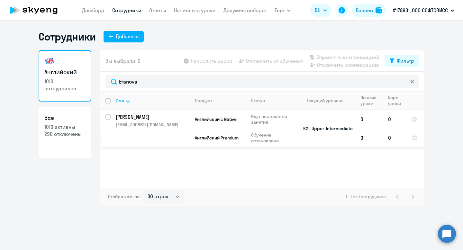
click at [133, 117] on p "Efanova Izabella" at bounding box center [152, 116] width 73 height 7
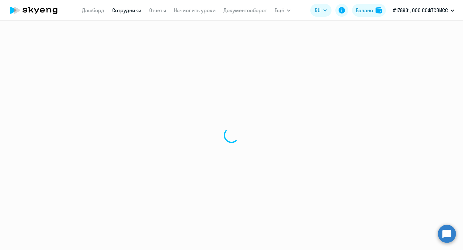
select select "english"
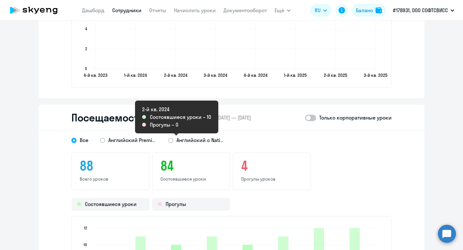
scroll to position [756, 0]
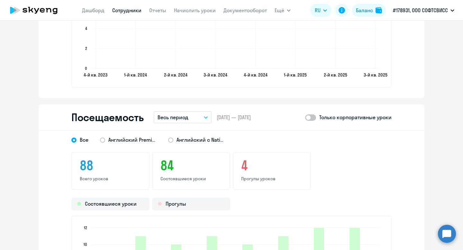
click at [128, 135] on div "Все Английский Premium Английский с Native" at bounding box center [226, 138] width 332 height 12
click at [137, 141] on span "Английский Premium" at bounding box center [132, 139] width 48 height 7
click at [0, 0] on input "Английский Premium" at bounding box center [0, 0] width 0 height 0
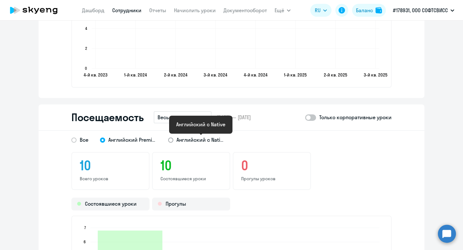
click at [184, 139] on span "Английский с Native" at bounding box center [200, 139] width 48 height 7
click at [0, 0] on input "Английский с Native" at bounding box center [0, 0] width 0 height 0
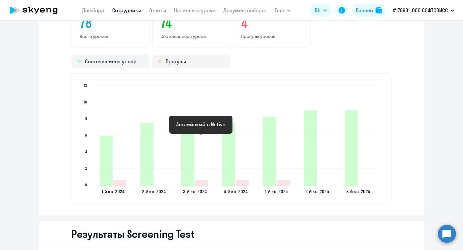
scroll to position [899, 0]
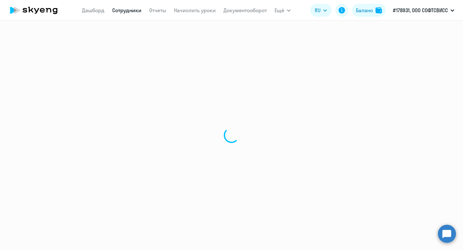
select select "30"
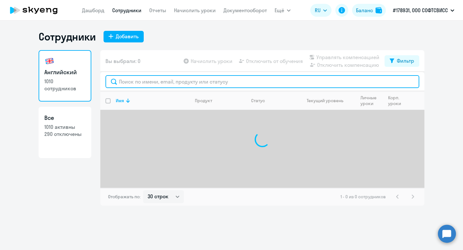
click at [180, 87] on input "text" at bounding box center [262, 81] width 314 height 13
paste input "Zhuk"
type input "Zhuk"
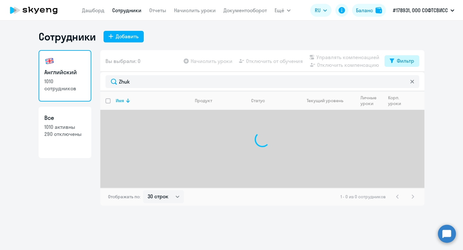
click at [392, 61] on icon at bounding box center [392, 60] width 4 height 4
click at [407, 82] on span at bounding box center [408, 82] width 11 height 6
click at [403, 82] on input "checkbox" at bounding box center [403, 82] width 0 height 0
checkbox input "true"
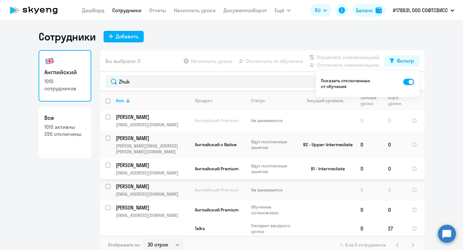
scroll to position [16, 0]
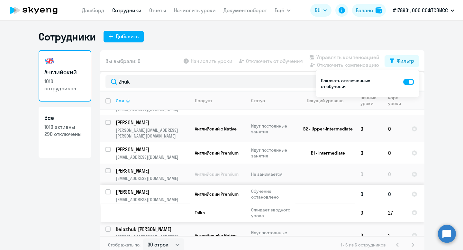
click at [142, 188] on p "[PERSON_NAME]" at bounding box center [152, 191] width 73 height 7
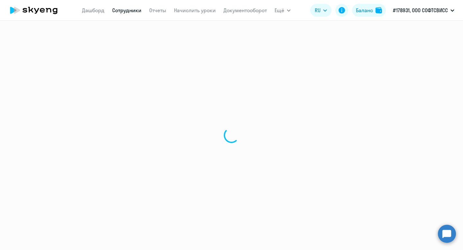
select select "english"
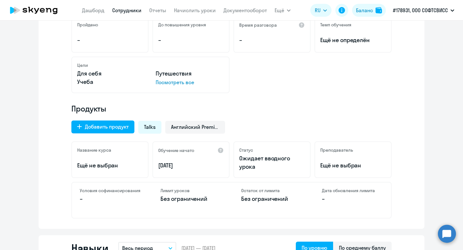
scroll to position [126, 0]
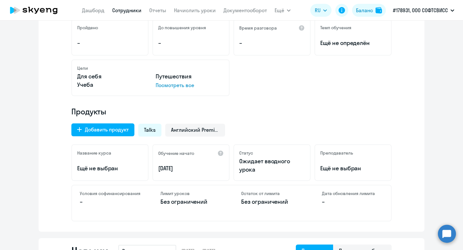
click at [148, 133] on div "Talks" at bounding box center [149, 130] width 23 height 13
click at [192, 131] on span "Английский Premium" at bounding box center [195, 129] width 48 height 7
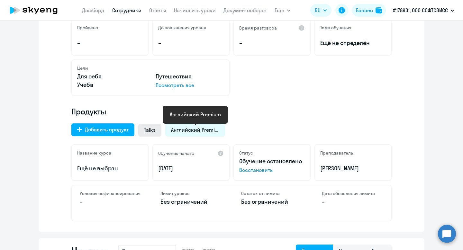
click at [153, 129] on span "Talks" at bounding box center [150, 129] width 12 height 7
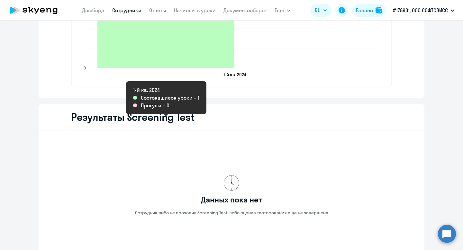
scroll to position [959, 0]
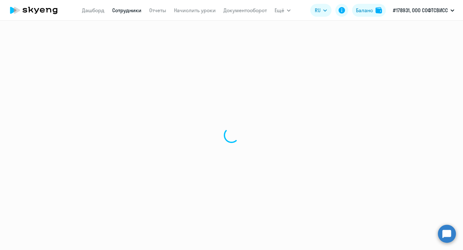
select select "30"
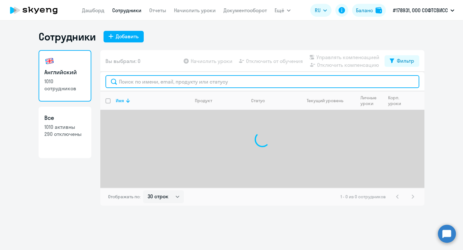
click at [155, 85] on input "text" at bounding box center [262, 81] width 314 height 13
paste input "Skakun"
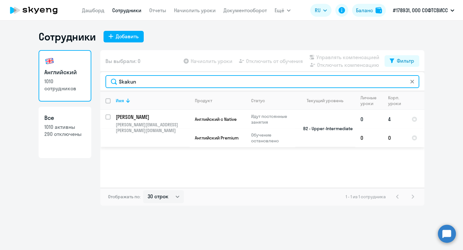
type input "Skakun"
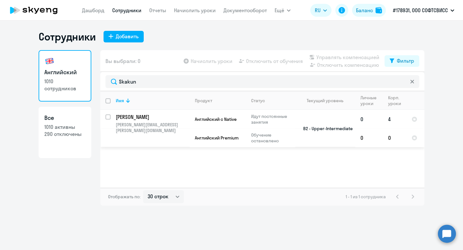
click at [133, 118] on p "Skakun Tatsiana" at bounding box center [152, 116] width 73 height 7
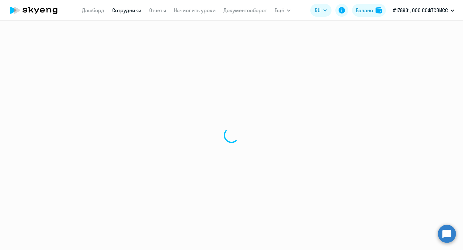
select select "english"
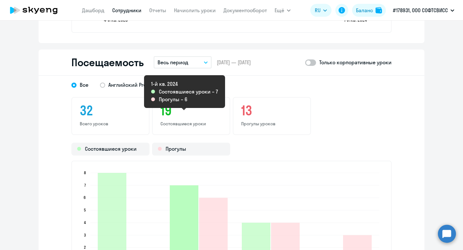
scroll to position [757, 0]
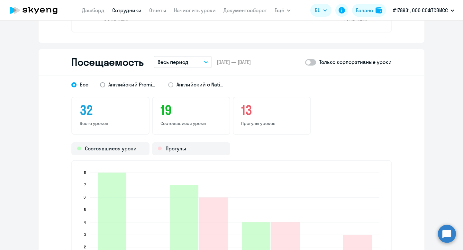
click at [134, 85] on span "Английский Premium" at bounding box center [132, 84] width 48 height 7
click at [0, 0] on input "Английский Premium" at bounding box center [0, 0] width 0 height 0
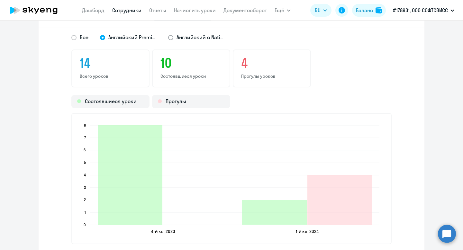
scroll to position [801, 0]
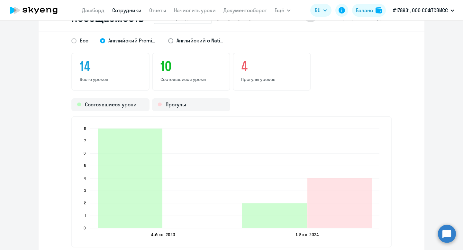
click at [195, 40] on span "Английский с Native" at bounding box center [200, 40] width 48 height 7
click at [0, 0] on input "Английский с Native" at bounding box center [0, 0] width 0 height 0
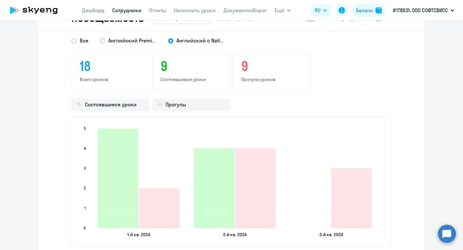
scroll to position [851, 0]
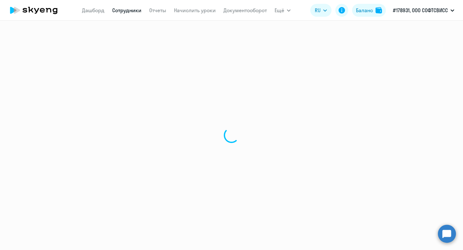
select select "30"
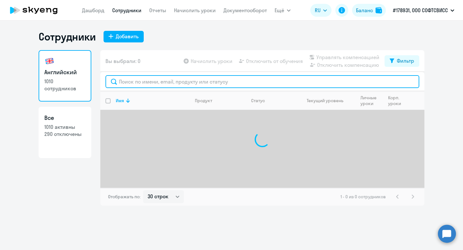
click at [168, 80] on input "text" at bounding box center [262, 81] width 314 height 13
paste input "Lahun"
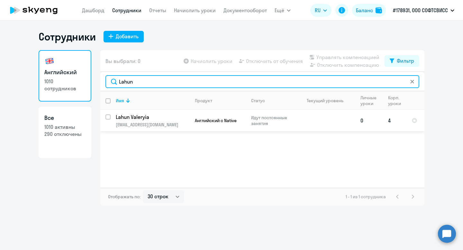
type input "Lahun"
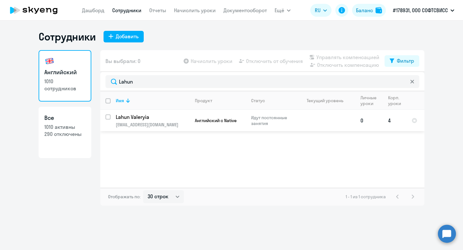
click at [154, 115] on p "Lahun Valeryia" at bounding box center [152, 116] width 73 height 7
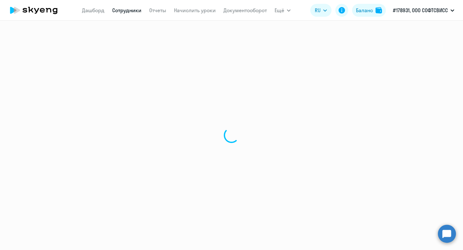
select select "english"
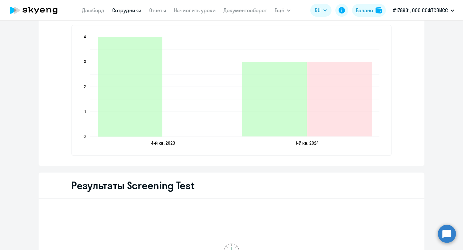
scroll to position [884, 0]
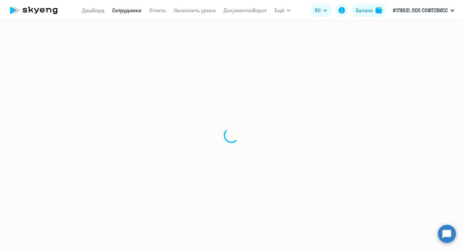
select select "30"
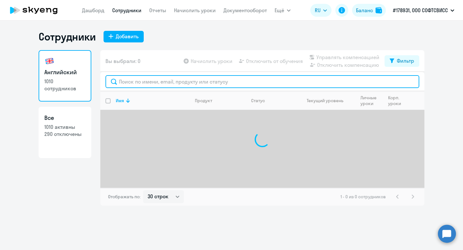
click at [164, 86] on input "text" at bounding box center [262, 81] width 314 height 13
paste input "Babinski"
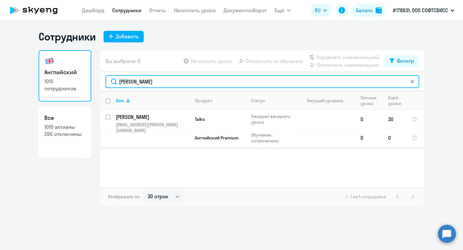
type input "Babinski"
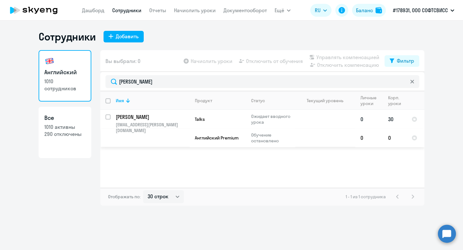
click at [151, 117] on p "Babinski Konstantin" at bounding box center [152, 116] width 73 height 7
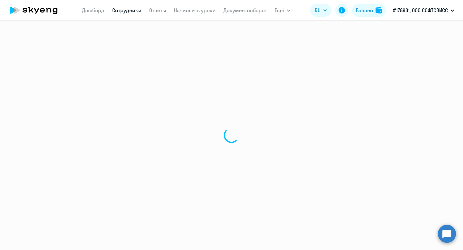
select select "english"
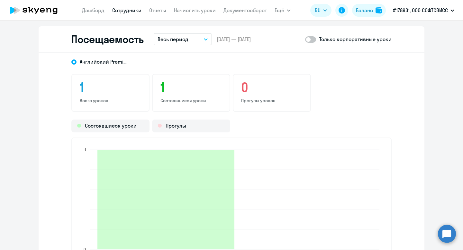
scroll to position [673, 0]
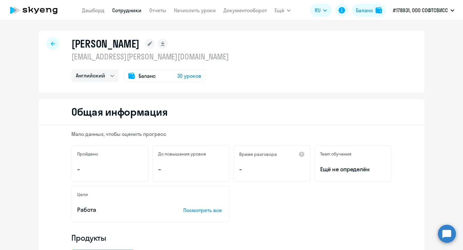
select select "30"
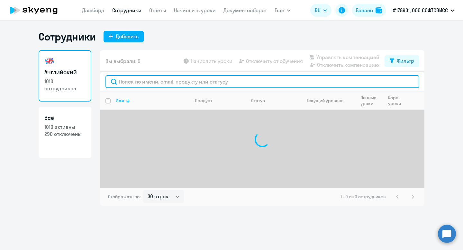
click at [159, 81] on input "text" at bounding box center [262, 81] width 314 height 13
paste input "Hanna Popchyna"
click at [128, 82] on input "Hanna Popchyna" at bounding box center [262, 81] width 314 height 13
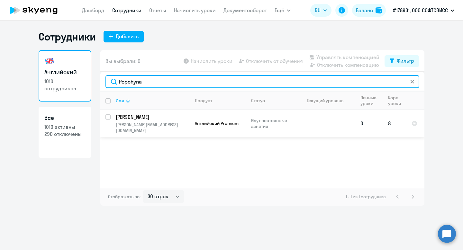
type input "Popchyna"
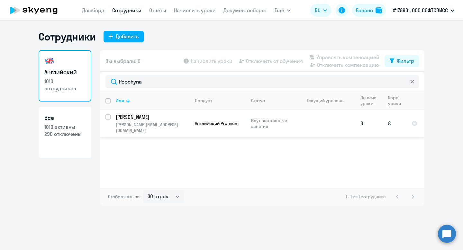
click at [151, 117] on p "Popchyna Hanna" at bounding box center [152, 116] width 73 height 7
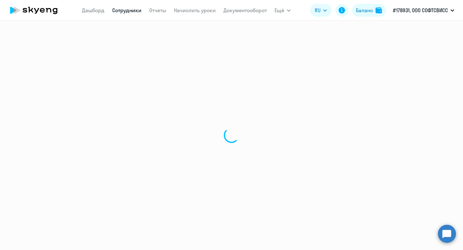
select select "english"
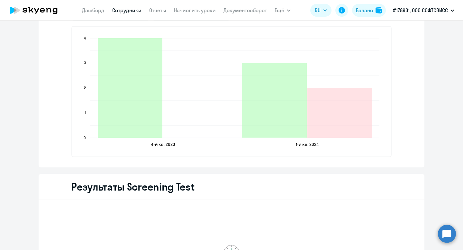
scroll to position [873, 0]
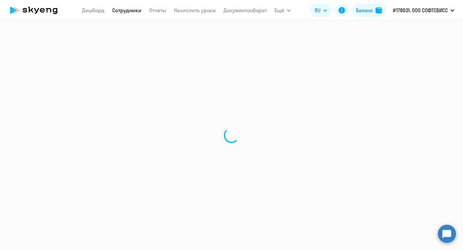
select select "30"
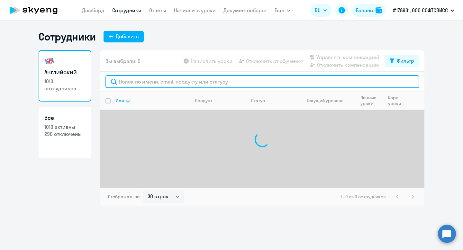
click at [158, 75] on input "text" at bounding box center [262, 81] width 314 height 13
paste input "Ihnatovich"
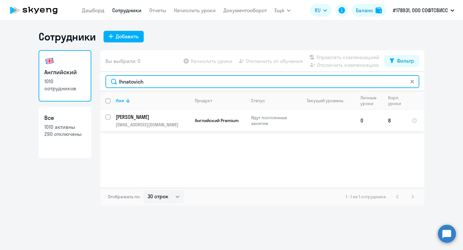
type input "Ihnatovich"
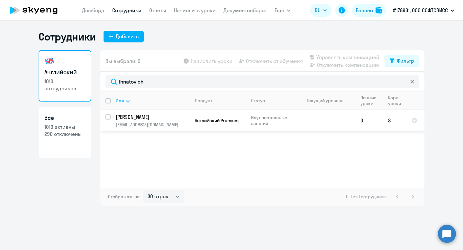
click at [153, 116] on p "Ihnatovich Marharyta" at bounding box center [152, 116] width 73 height 7
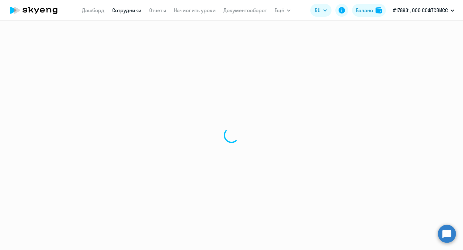
select select "english"
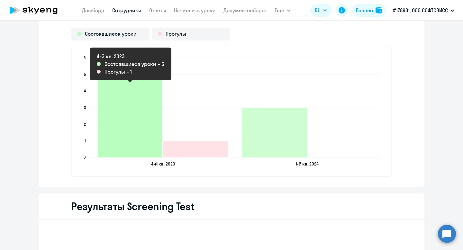
scroll to position [856, 0]
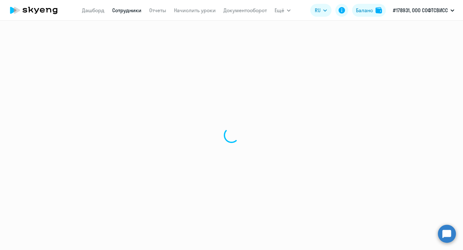
select select "30"
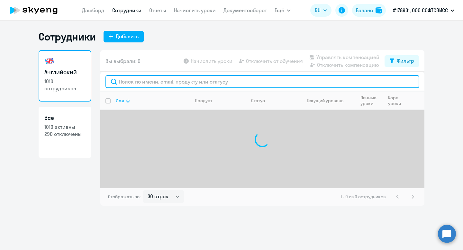
click at [151, 78] on input "text" at bounding box center [262, 81] width 314 height 13
paste input "Lashuk"
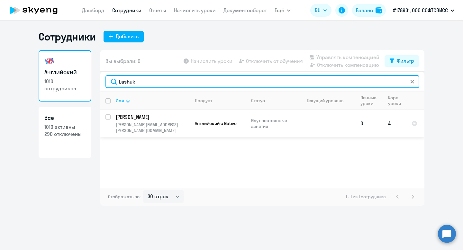
type input "Lashuk"
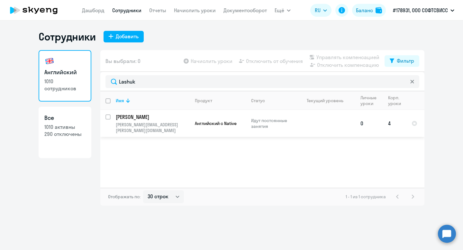
click at [145, 117] on p "Lashuk Evelina" at bounding box center [152, 116] width 73 height 7
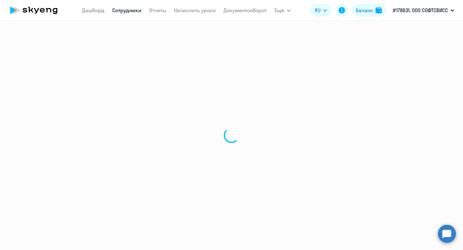
select select "english"
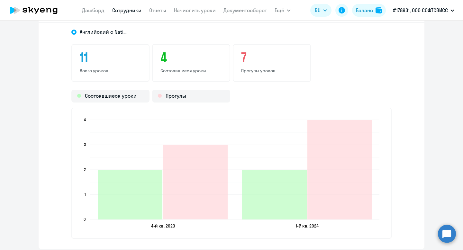
scroll to position [710, 0]
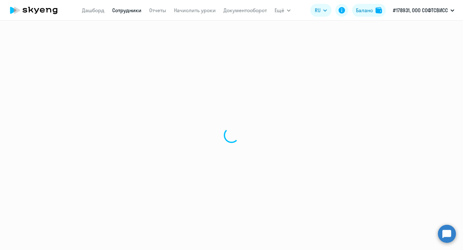
select select "30"
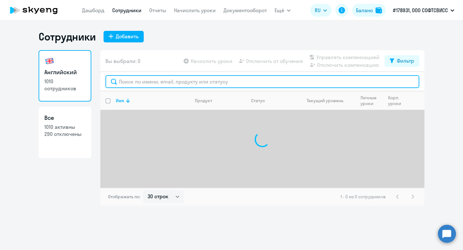
click at [172, 87] on input "text" at bounding box center [262, 81] width 314 height 13
paste input "Holubeva"
type input "Holubeva"
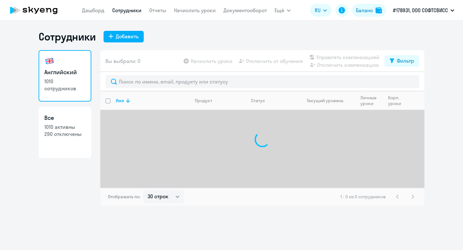
select select "30"
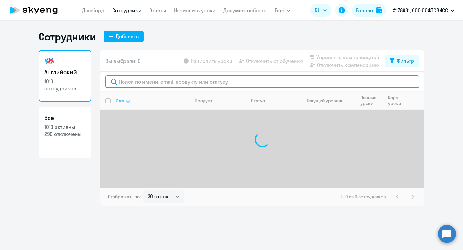
click at [156, 82] on input "text" at bounding box center [262, 81] width 314 height 13
paste input "Holubeva"
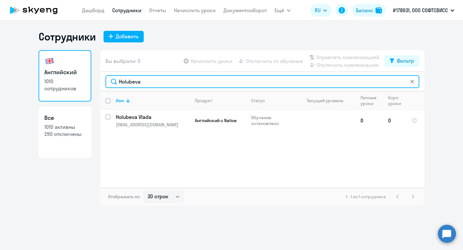
click at [132, 81] on input "Holubeva" at bounding box center [262, 81] width 314 height 13
paste input "Babinskay"
type input "Babinskaya"
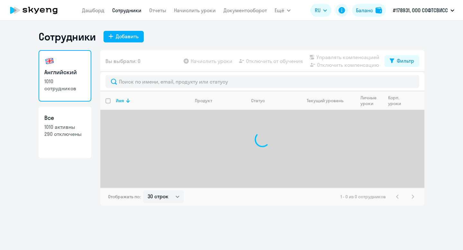
select select "30"
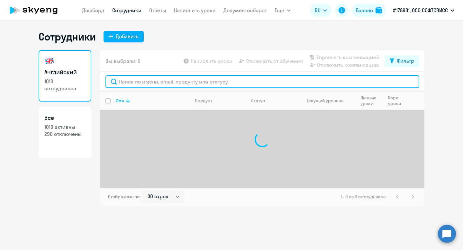
click at [139, 84] on input "text" at bounding box center [262, 81] width 314 height 13
paste input "Babinskaya"
type input "Babinskaya"
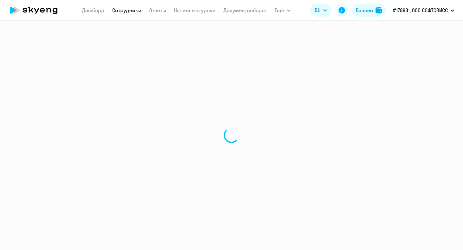
select select "30"
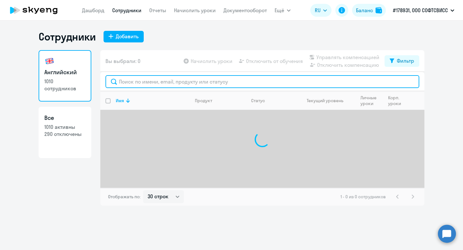
click at [150, 78] on input "text" at bounding box center [262, 81] width 314 height 13
paste input "Babinskaya"
type input "Babinskaya"
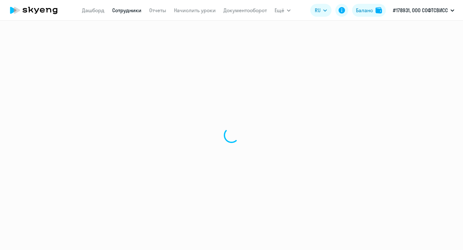
select select "30"
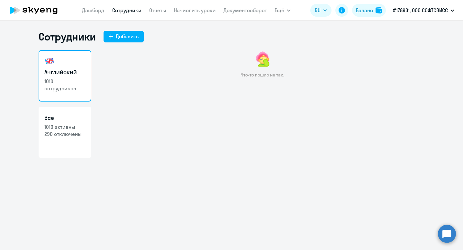
click at [62, 147] on link "Все 1010 активны 290 отключены" at bounding box center [65, 132] width 53 height 51
select select "30"
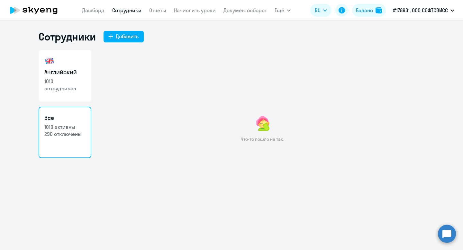
click at [70, 86] on p "1010 сотрудников" at bounding box center [64, 85] width 41 height 14
select select "30"
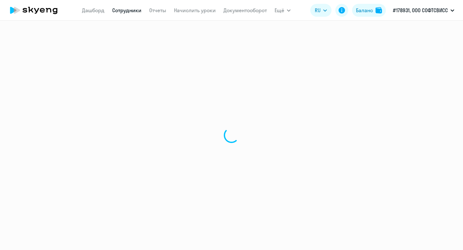
select select "30"
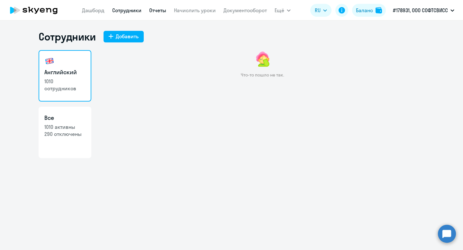
click at [150, 12] on link "Отчеты" at bounding box center [157, 10] width 17 height 6
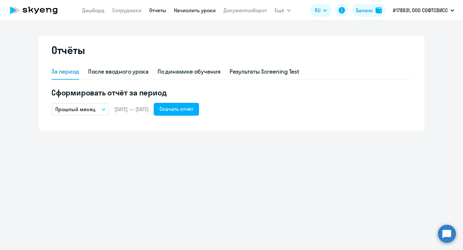
click at [178, 13] on link "Начислить уроки" at bounding box center [195, 10] width 42 height 6
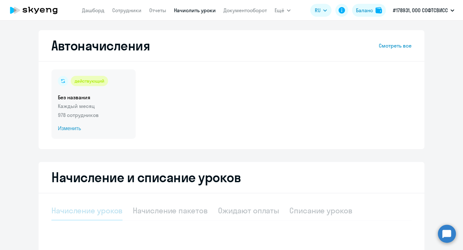
select select "10"
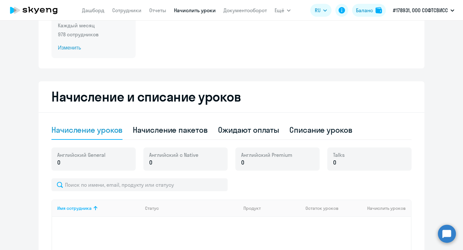
scroll to position [71, 0]
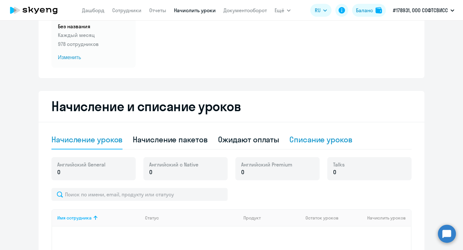
click at [305, 137] on div "Списание уроков" at bounding box center [320, 139] width 63 height 10
select select "10"
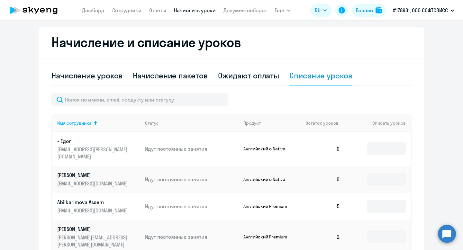
scroll to position [0, 0]
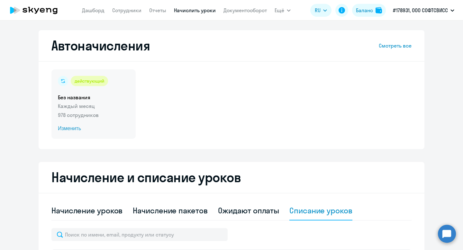
click at [73, 129] on span "Изменить" at bounding box center [93, 129] width 71 height 8
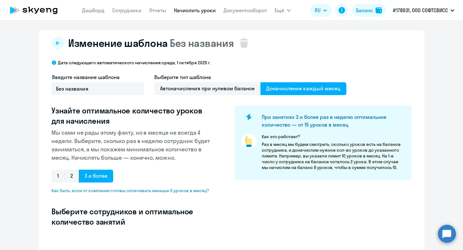
select select "10"
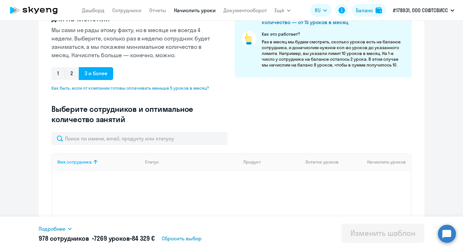
scroll to position [156, 0]
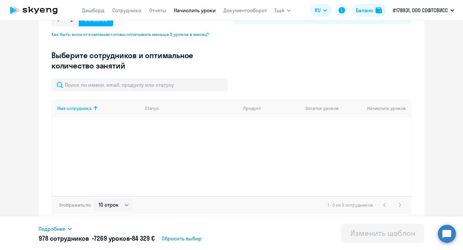
click at [71, 229] on icon at bounding box center [70, 229] width 4 height 2
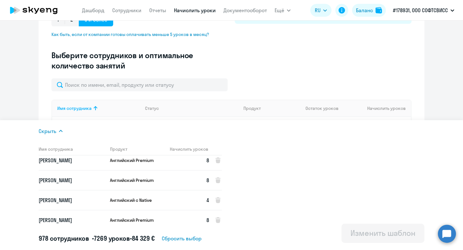
scroll to position [10600, 0]
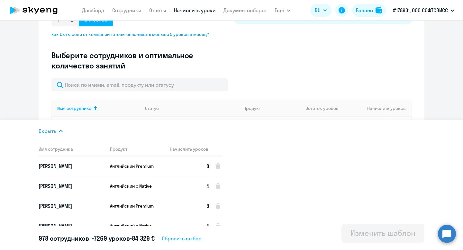
click at [61, 130] on icon at bounding box center [60, 131] width 5 height 5
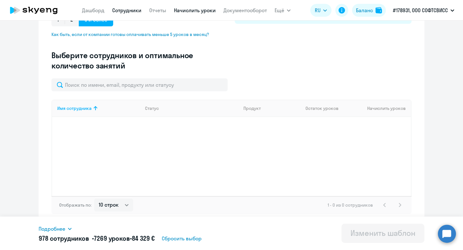
click at [123, 8] on link "Сотрудники" at bounding box center [126, 10] width 29 height 6
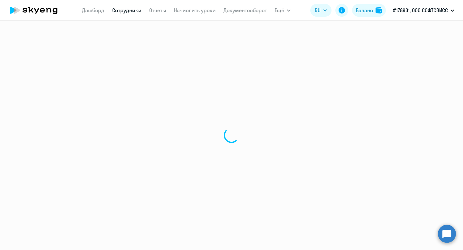
select select "30"
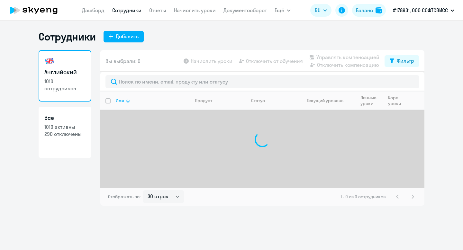
select select "30"
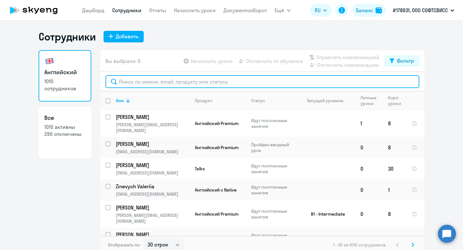
click at [141, 78] on input "text" at bounding box center [262, 81] width 314 height 13
paste input "Babinskaya"
type input "Babinskaya"
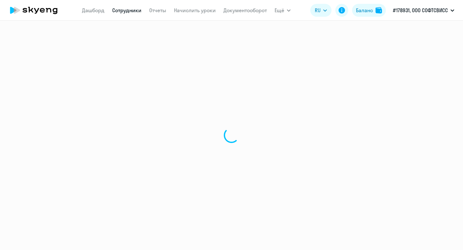
select select "30"
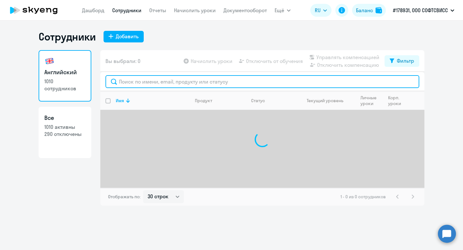
click at [143, 84] on input "text" at bounding box center [262, 81] width 314 height 13
type input "[PERSON_NAME]"
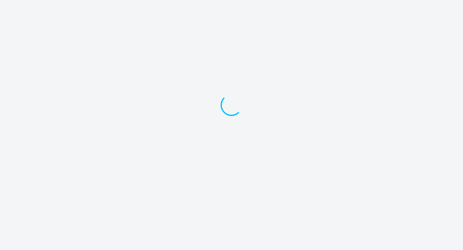
select select "30"
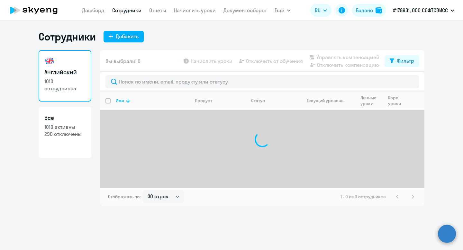
select select "30"
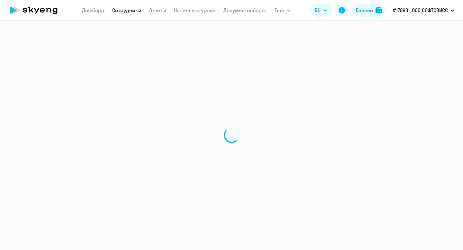
select select "30"
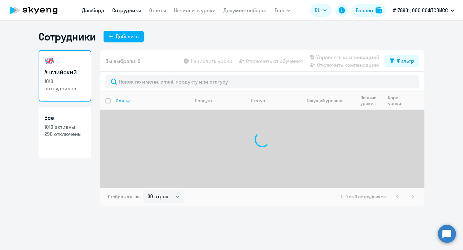
click at [95, 7] on link "Дашборд" at bounding box center [93, 10] width 22 height 6
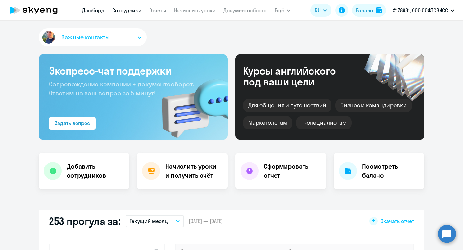
click at [124, 10] on link "Сотрудники" at bounding box center [126, 10] width 29 height 6
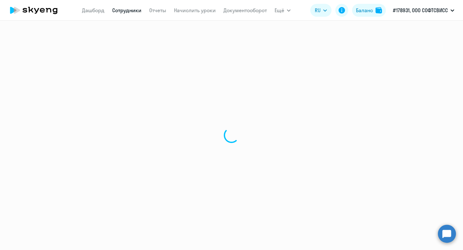
select select "30"
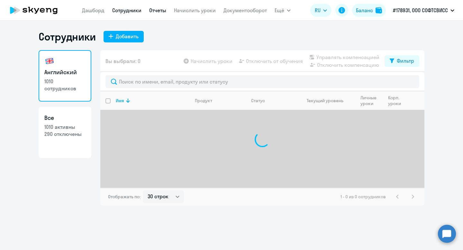
click at [158, 13] on link "Отчеты" at bounding box center [157, 10] width 17 height 6
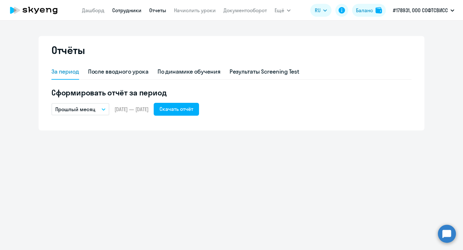
click at [125, 12] on link "Сотрудники" at bounding box center [126, 10] width 29 height 6
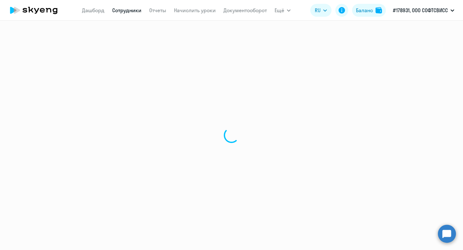
select select "30"
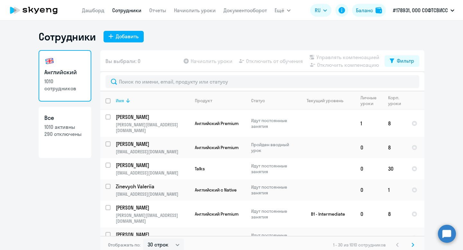
click at [128, 100] on icon at bounding box center [128, 101] width 8 height 8
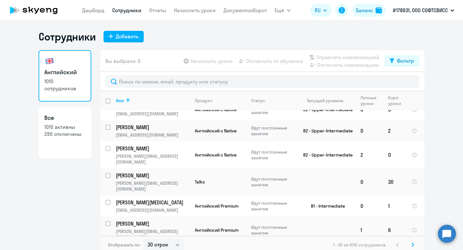
scroll to position [506, 0]
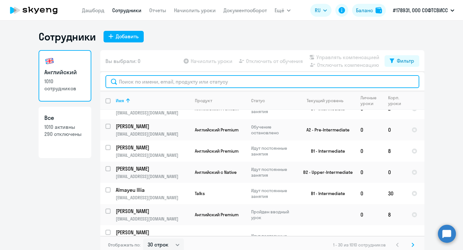
click at [162, 82] on input "text" at bounding box center [262, 81] width 314 height 13
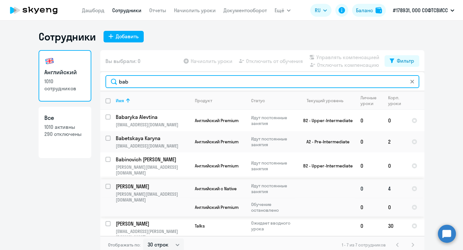
type input "bab"
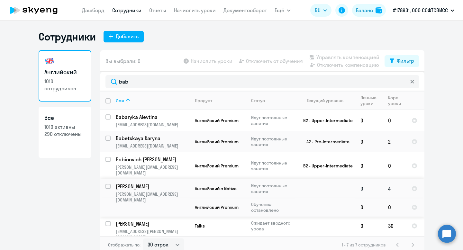
click at [151, 183] on p "[PERSON_NAME]" at bounding box center [152, 186] width 73 height 7
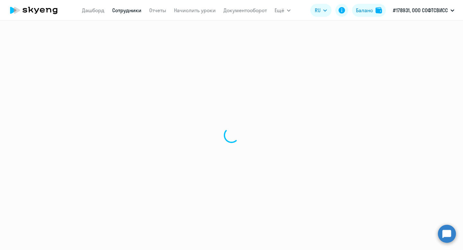
select select "english"
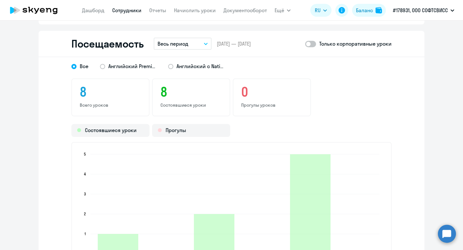
scroll to position [758, 0]
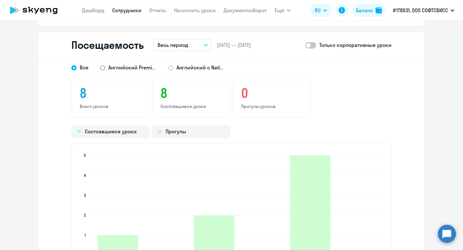
click at [134, 69] on span "Английский Premium" at bounding box center [132, 67] width 48 height 7
click at [0, 0] on input "Английский Premium" at bounding box center [0, 0] width 0 height 0
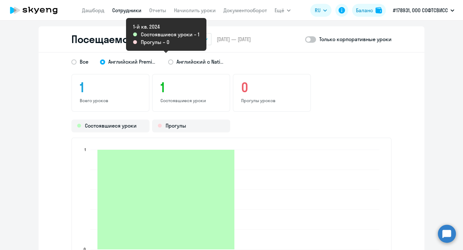
scroll to position [750, 0]
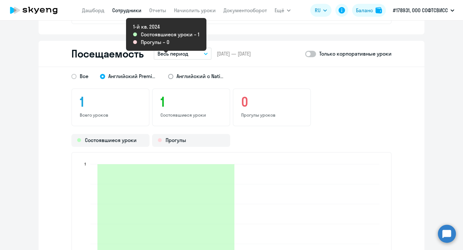
click at [194, 74] on span "Английский с Native" at bounding box center [200, 76] width 48 height 7
click at [0, 0] on input "Английский с Native" at bounding box center [0, 0] width 0 height 0
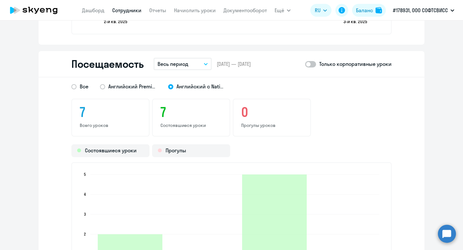
scroll to position [734, 0]
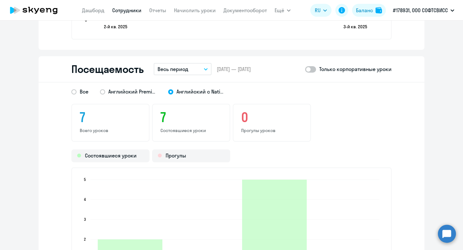
click at [193, 71] on button "Весь период" at bounding box center [183, 69] width 58 height 12
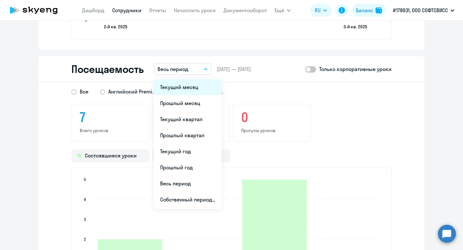
click at [194, 85] on li "Текущий месяц" at bounding box center [188, 87] width 68 height 16
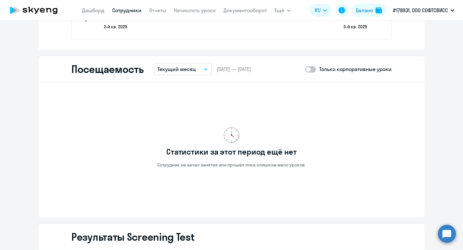
scroll to position [738, 0]
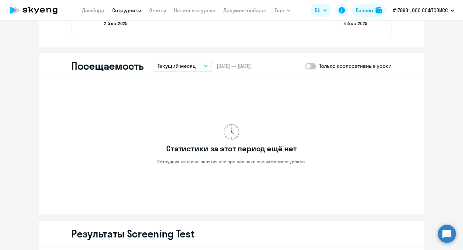
click at [199, 63] on button "Текущий месяц" at bounding box center [183, 66] width 58 height 12
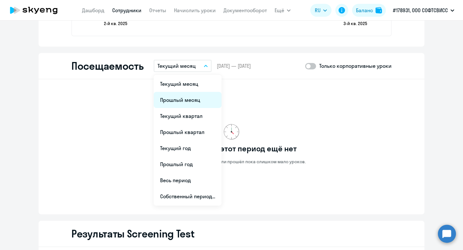
click at [199, 101] on li "Прошлый месяц" at bounding box center [188, 100] width 68 height 16
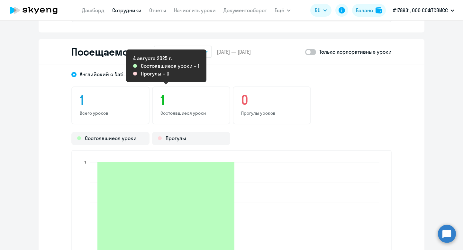
scroll to position [752, 0]
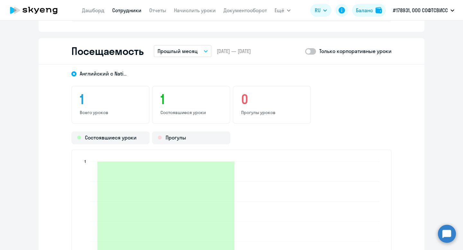
click at [203, 51] on button "Прошлый месяц" at bounding box center [183, 51] width 58 height 12
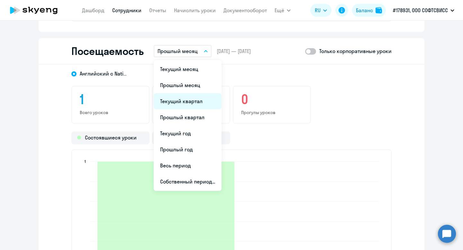
click at [191, 100] on li "Текущий квартал" at bounding box center [188, 101] width 68 height 16
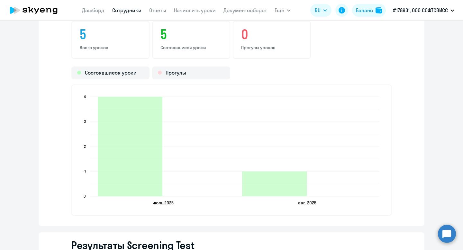
scroll to position [818, 0]
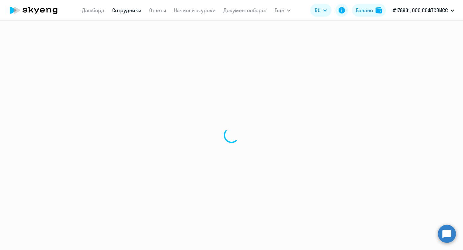
select select "30"
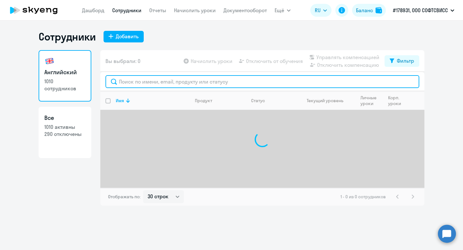
click at [161, 81] on input "text" at bounding box center [262, 81] width 314 height 13
type input "v"
paste input "Saladar"
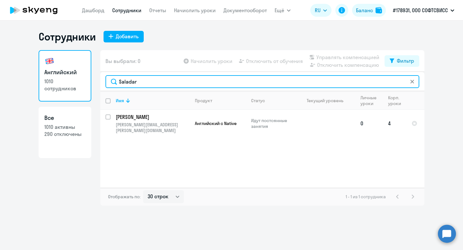
type input "Saladar"
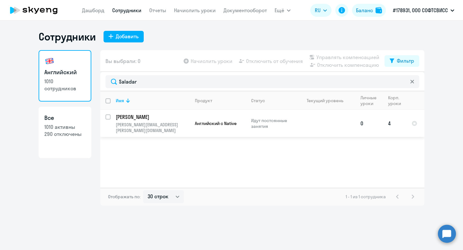
click at [134, 114] on p "[PERSON_NAME]" at bounding box center [152, 116] width 73 height 7
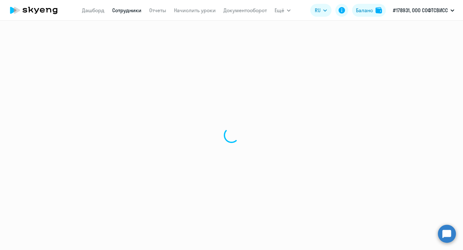
select select "english"
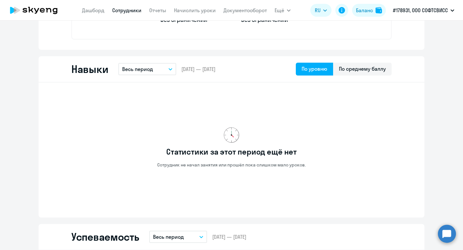
scroll to position [238, 0]
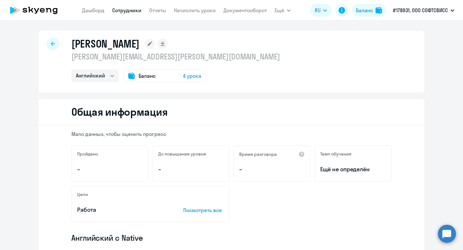
select select "30"
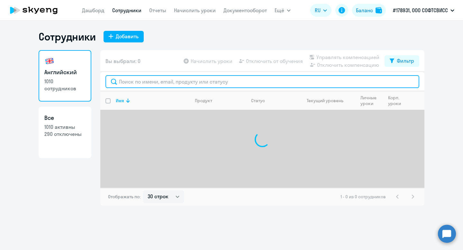
click at [184, 78] on input "text" at bounding box center [262, 81] width 314 height 13
paste input "Kurdun"
type input "Kurdun"
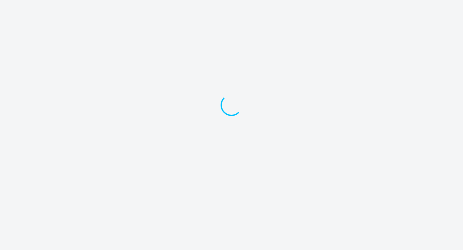
select select "30"
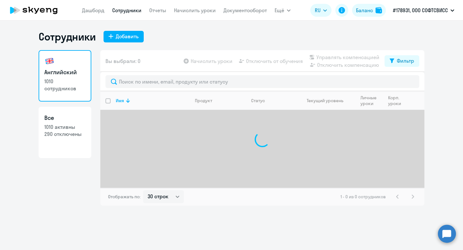
click at [186, 75] on div at bounding box center [262, 81] width 324 height 19
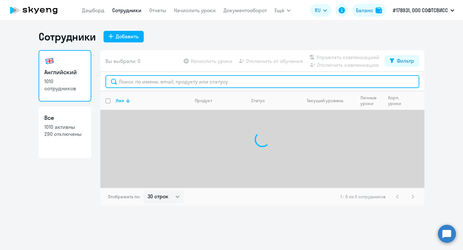
click at [186, 76] on input "text" at bounding box center [262, 81] width 314 height 13
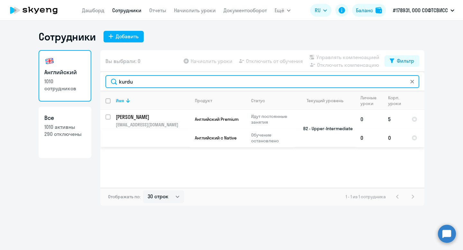
type input "kurdu"
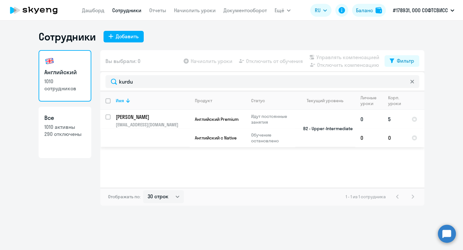
click at [140, 117] on p "[PERSON_NAME]" at bounding box center [152, 116] width 73 height 7
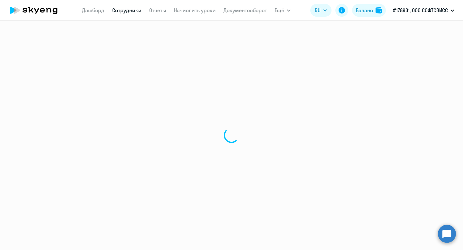
select select "english"
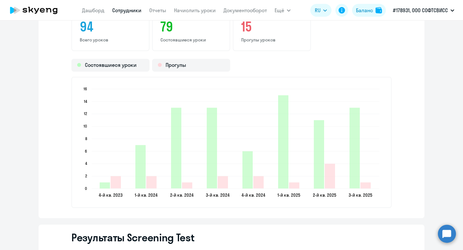
scroll to position [828, 0]
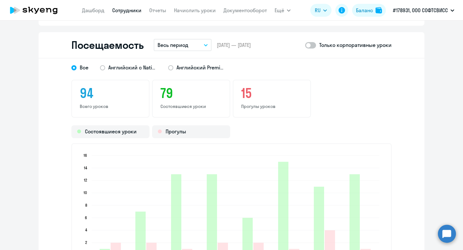
click at [173, 44] on p "Весь период" at bounding box center [172, 45] width 31 height 8
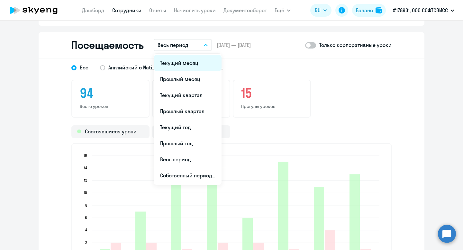
click at [178, 62] on li "Текущий месяц" at bounding box center [188, 63] width 68 height 16
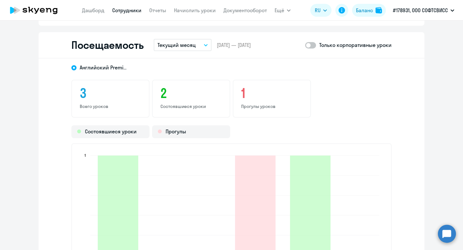
scroll to position [903, 0]
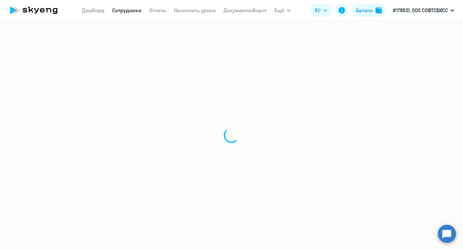
select select "30"
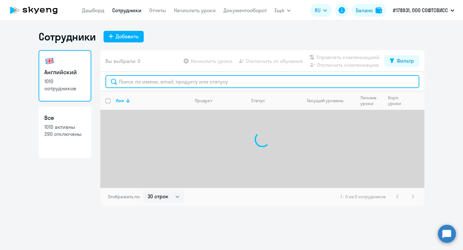
click at [169, 84] on input "text" at bounding box center [262, 81] width 314 height 13
paste input "Kuchinskaya"
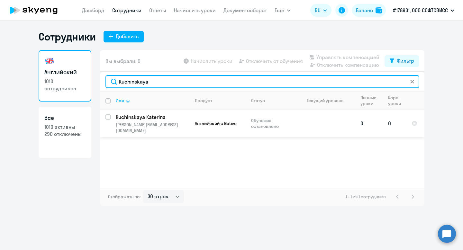
type input "Kuchinskaya"
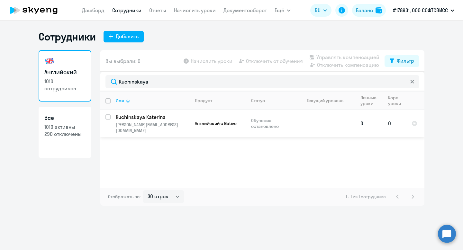
click at [108, 116] on input "select row 24255915" at bounding box center [111, 120] width 13 height 13
checkbox input "true"
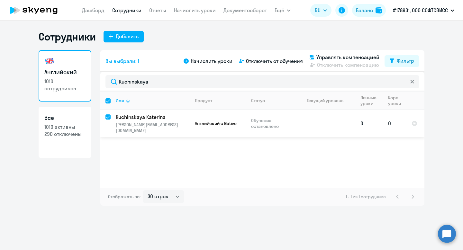
click at [149, 117] on p "Kuchinskaya Katerina" at bounding box center [152, 116] width 73 height 7
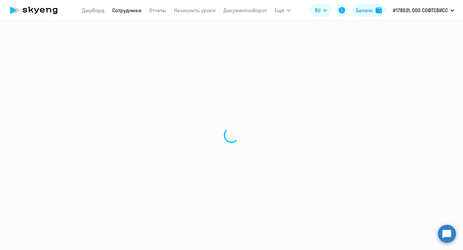
select select "english"
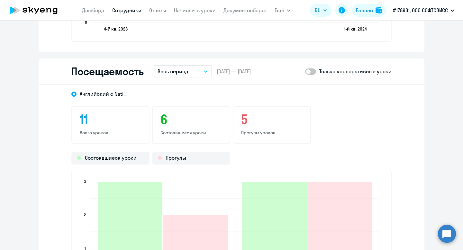
scroll to position [723, 0]
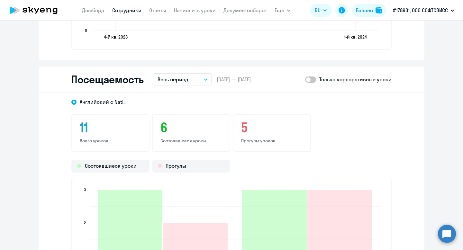
click at [192, 77] on button "Весь период" at bounding box center [183, 79] width 58 height 12
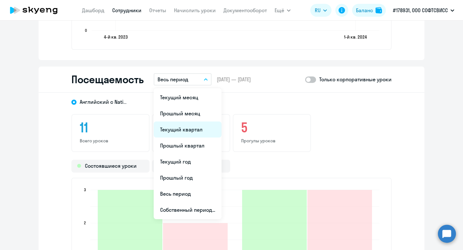
click at [189, 133] on li "Текущий квартал" at bounding box center [188, 129] width 68 height 16
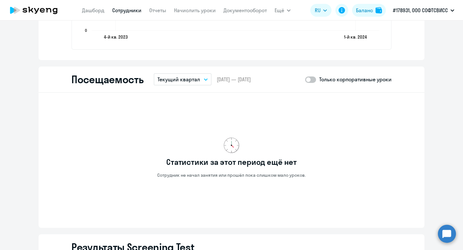
click at [192, 85] on button "Текущий квартал" at bounding box center [183, 79] width 58 height 12
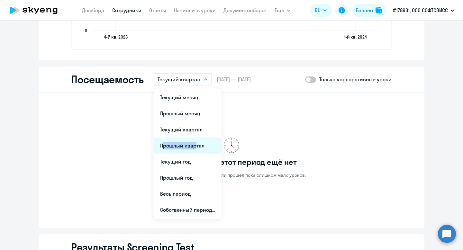
click at [193, 142] on li "Прошлый квартал" at bounding box center [188, 146] width 68 height 16
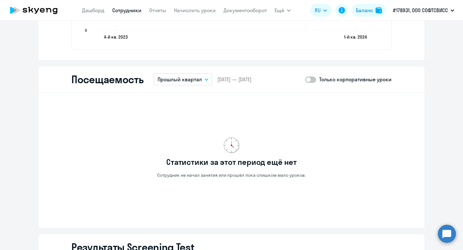
click at [196, 75] on button "Прошлый квартал" at bounding box center [183, 79] width 58 height 12
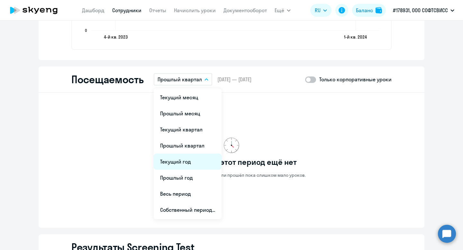
click at [192, 157] on li "Текущий год" at bounding box center [188, 162] width 68 height 16
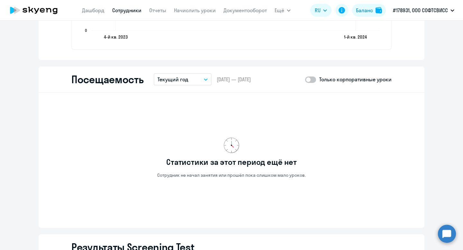
click at [193, 82] on button "Текущий год" at bounding box center [183, 79] width 58 height 12
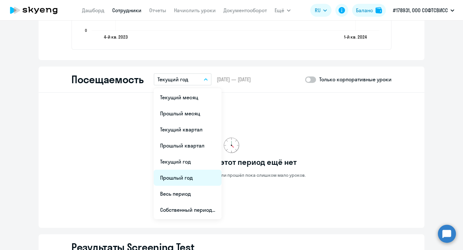
click at [192, 177] on li "Прошлый год" at bounding box center [188, 178] width 68 height 16
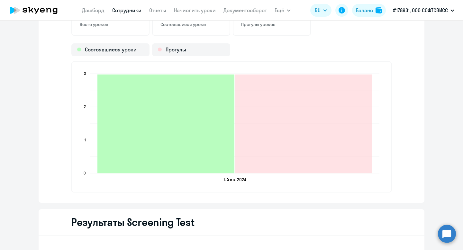
scroll to position [841, 0]
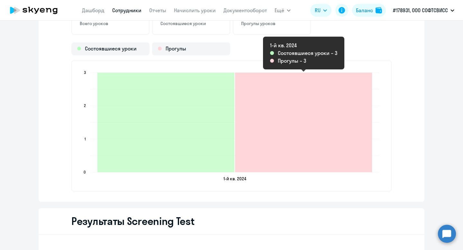
click at [278, 146] on icon "2024-02-17T23:00:00.000Z Прогулы 3" at bounding box center [303, 123] width 137 height 100
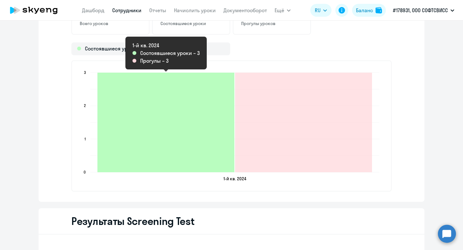
scroll to position [766, 0]
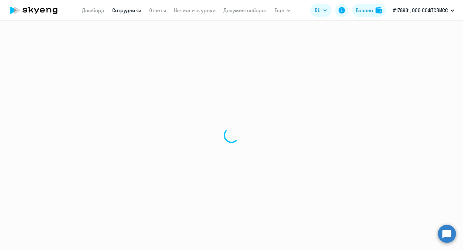
select select "30"
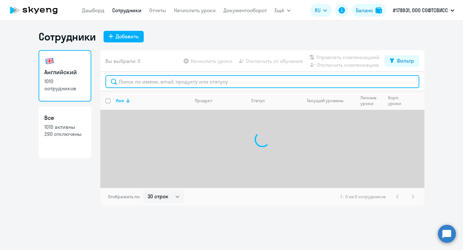
click at [155, 81] on input "text" at bounding box center [262, 81] width 314 height 13
paste input "Kuchinskaya"
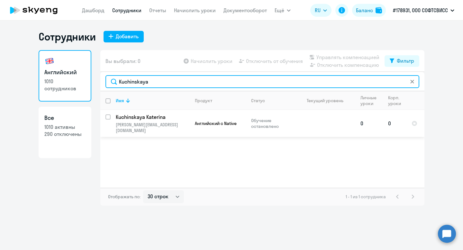
type input "Kuchinskaya"
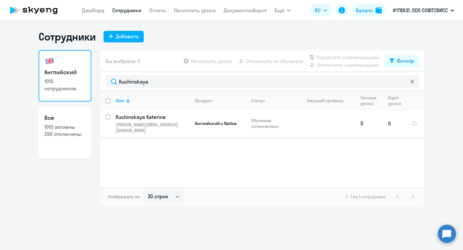
click at [111, 113] on td "Kuchinskaya Katerina [EMAIL_ADDRESS][DOMAIN_NAME]" at bounding box center [150, 123] width 79 height 27
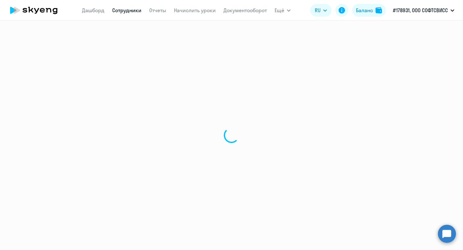
select select "english"
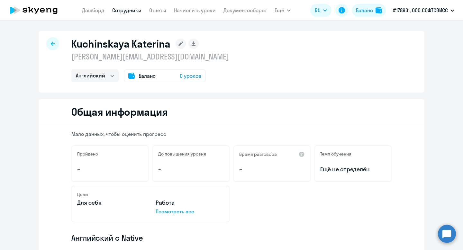
click at [56, 47] on div at bounding box center [52, 43] width 13 height 13
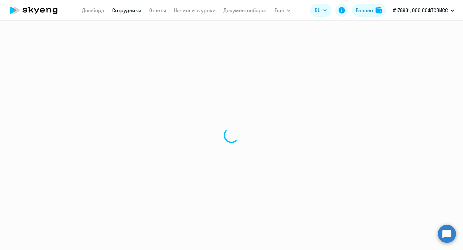
select select "30"
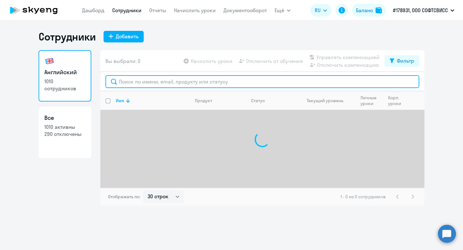
click at [182, 84] on input "text" at bounding box center [262, 81] width 314 height 13
paste input "Kuchinskaya"
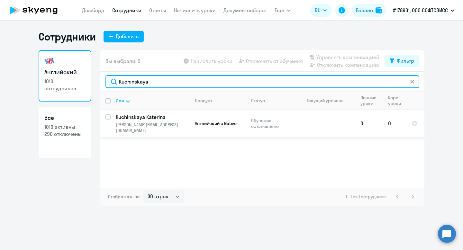
type input "Kuchinskaya"
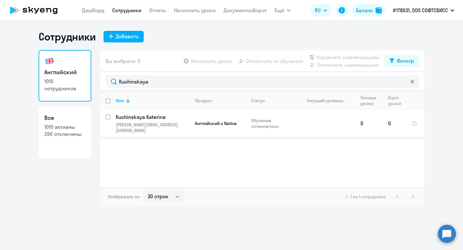
click at [109, 117] on input "select row 24255915" at bounding box center [111, 120] width 13 height 13
checkbox input "true"
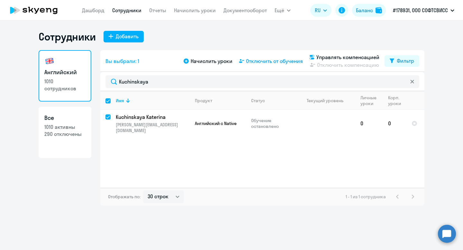
click at [256, 65] on span "Отключить от обучения" at bounding box center [274, 61] width 57 height 8
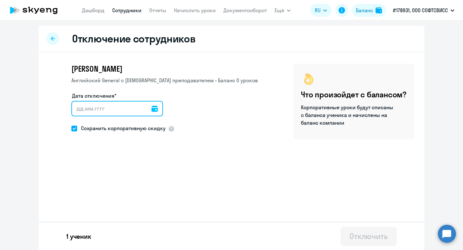
click at [152, 107] on input "Дата отключения*" at bounding box center [117, 108] width 92 height 15
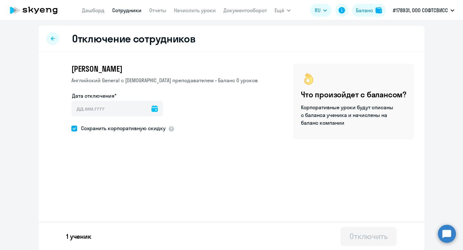
click at [151, 107] on icon at bounding box center [154, 108] width 6 height 6
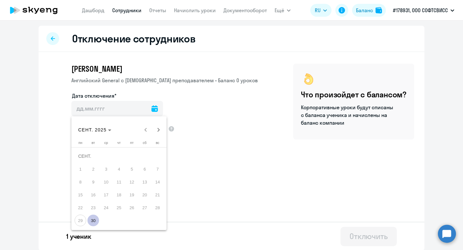
click at [95, 219] on span "30" at bounding box center [93, 221] width 12 height 12
type input "[DATE]"
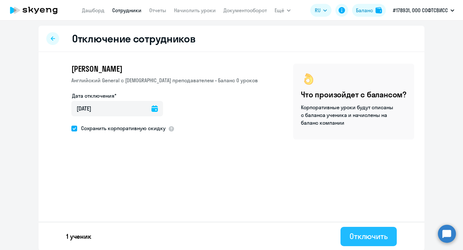
click at [379, 235] on div "Отключить" at bounding box center [368, 236] width 38 height 10
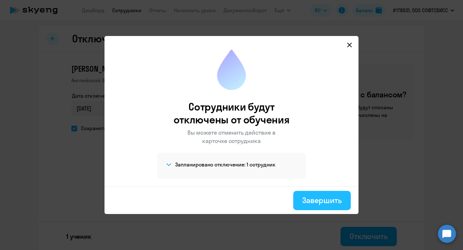
click at [309, 205] on button "Завершить" at bounding box center [322, 200] width 58 height 19
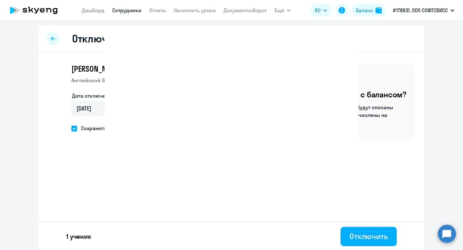
select select "30"
